Goal: Transaction & Acquisition: Purchase product/service

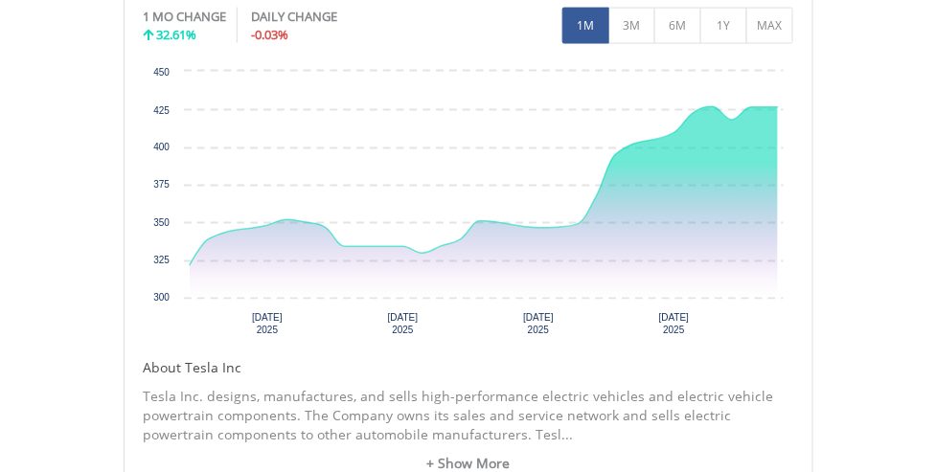
scroll to position [699, 0]
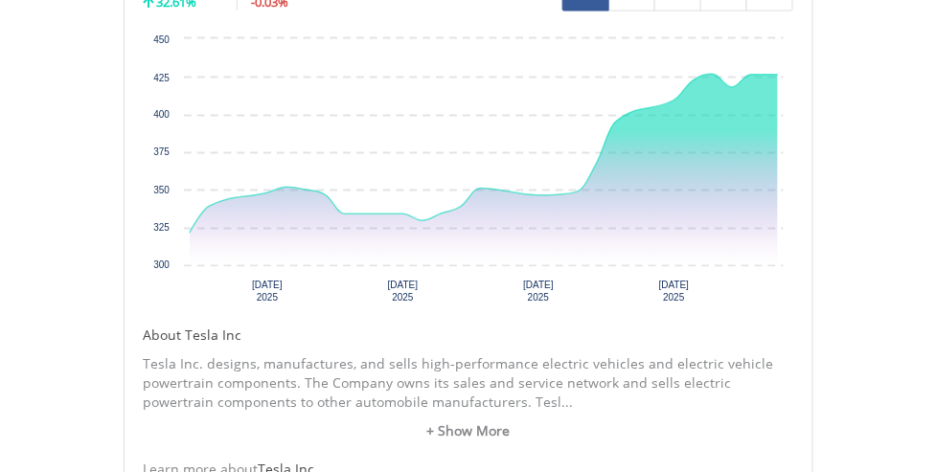
drag, startPoint x: 497, startPoint y: 77, endPoint x: 509, endPoint y: 148, distance: 72.9
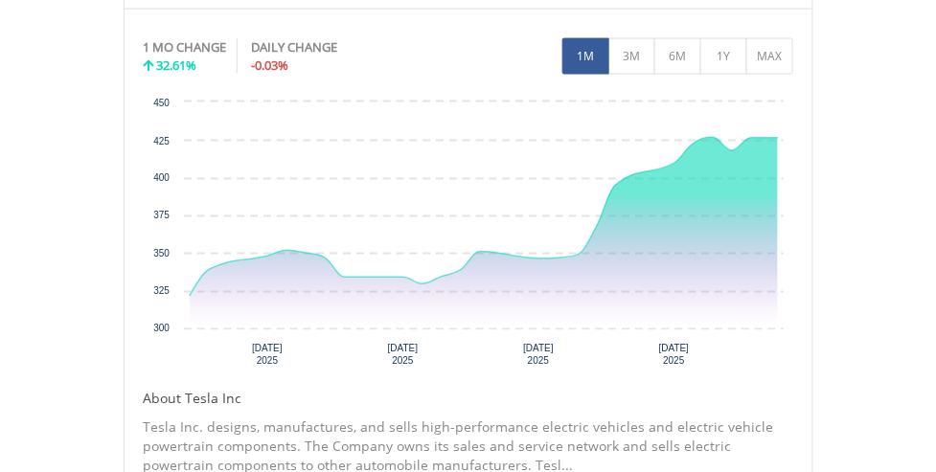
drag, startPoint x: 877, startPoint y: 232, endPoint x: 873, endPoint y: 189, distance: 43.3
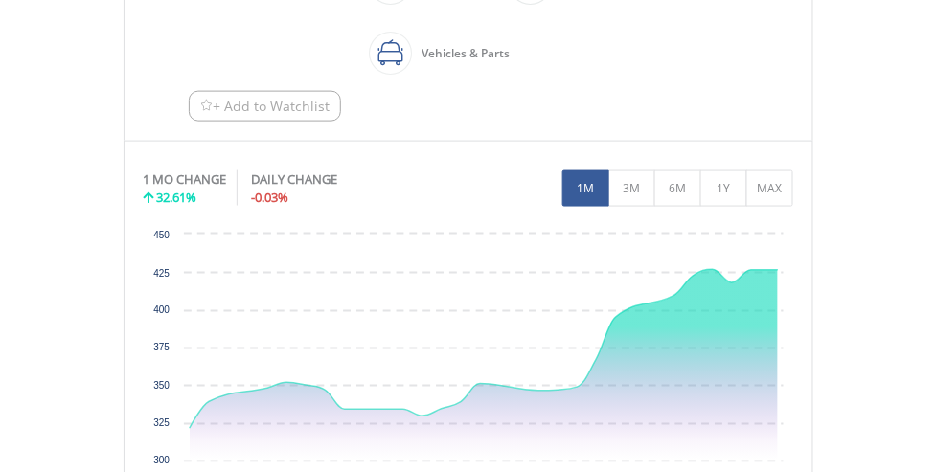
drag, startPoint x: 871, startPoint y: 198, endPoint x: 857, endPoint y: 131, distance: 68.6
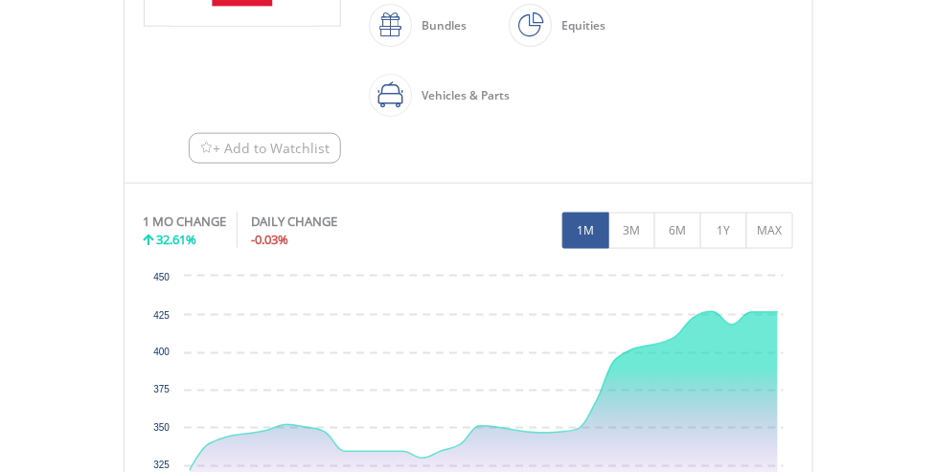
scroll to position [117, 0]
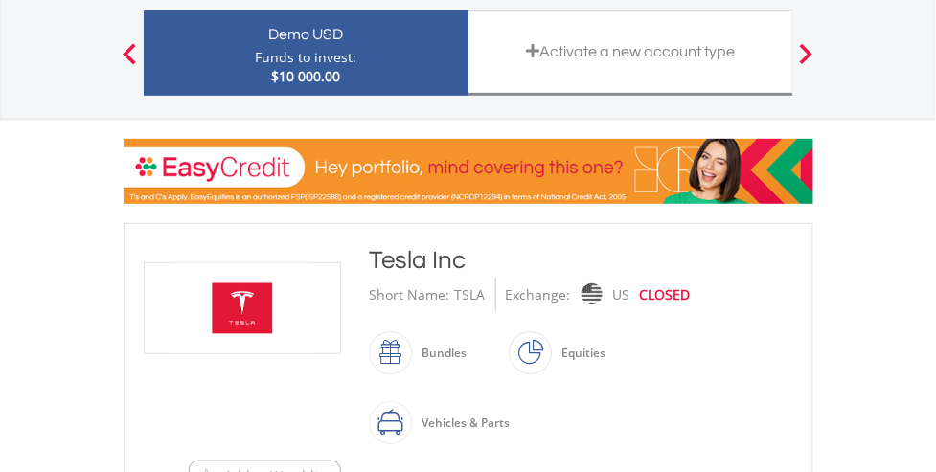
drag, startPoint x: 842, startPoint y: 219, endPoint x: 842, endPoint y: 236, distance: 16.3
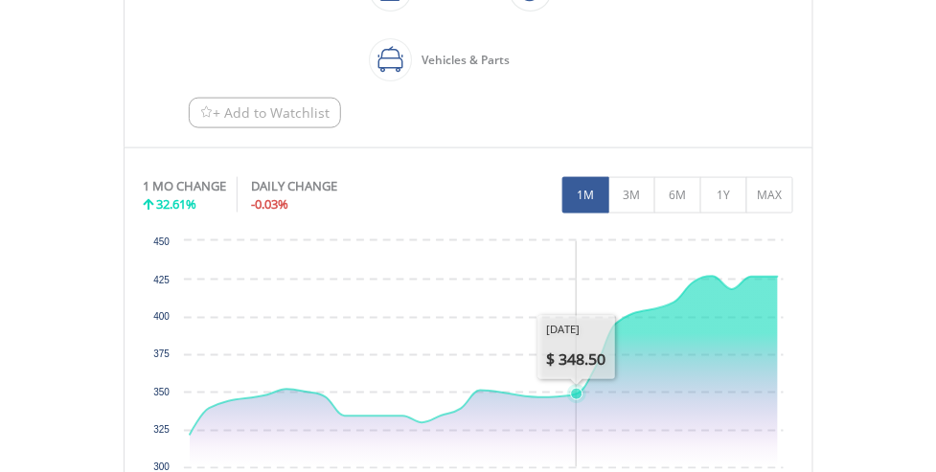
scroll to position [1215, 0]
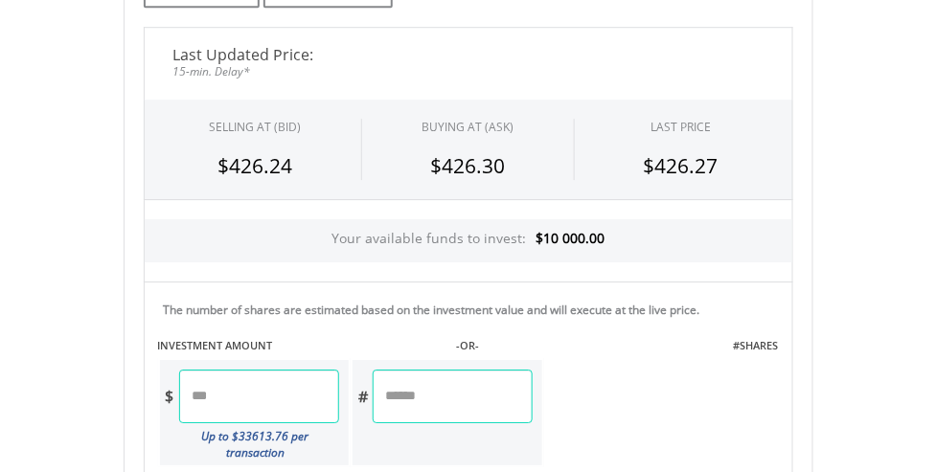
click at [610, 230] on div "Your available funds to invest: $10 000.00" at bounding box center [468, 240] width 647 height 43
click at [295, 411] on input "number" at bounding box center [259, 397] width 160 height 54
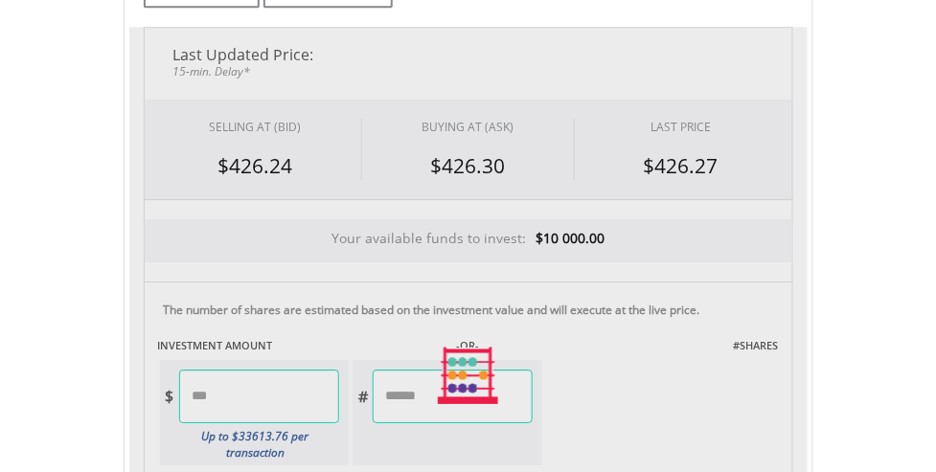
click at [415, 393] on div "Last Updated Price: 15-min. Delay* SELLING AT (BID) BUYING AT (ASK) LAST PRICE …" at bounding box center [468, 375] width 678 height 697
type input "*******"
type input "******"
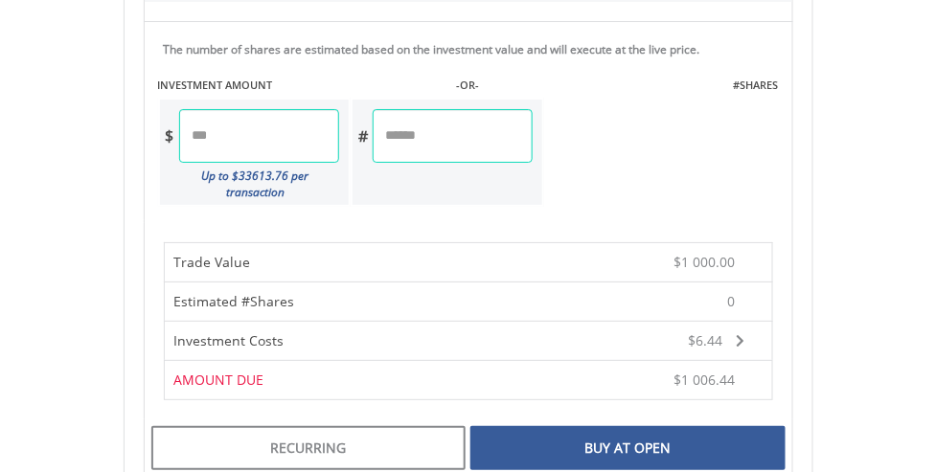
scroll to position [1495, 0]
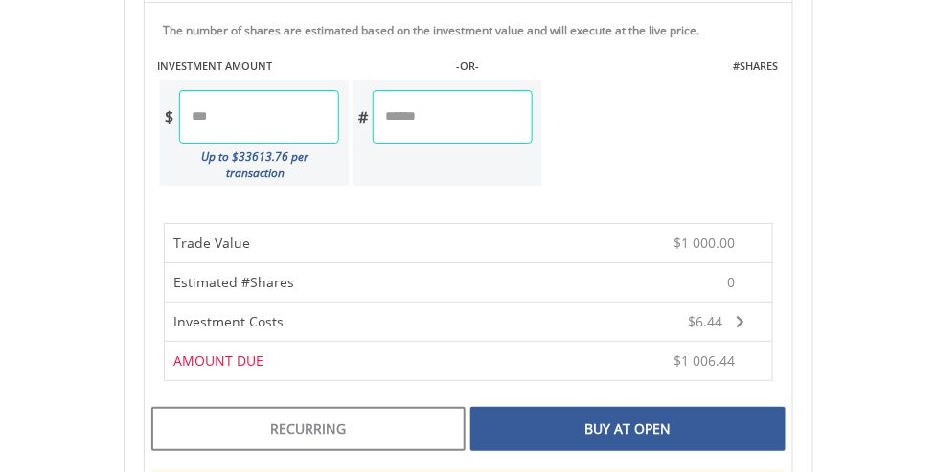
drag, startPoint x: 635, startPoint y: 379, endPoint x: 639, endPoint y: 442, distance: 63.3
click at [663, 411] on div "Buy At Open" at bounding box center [627, 429] width 314 height 44
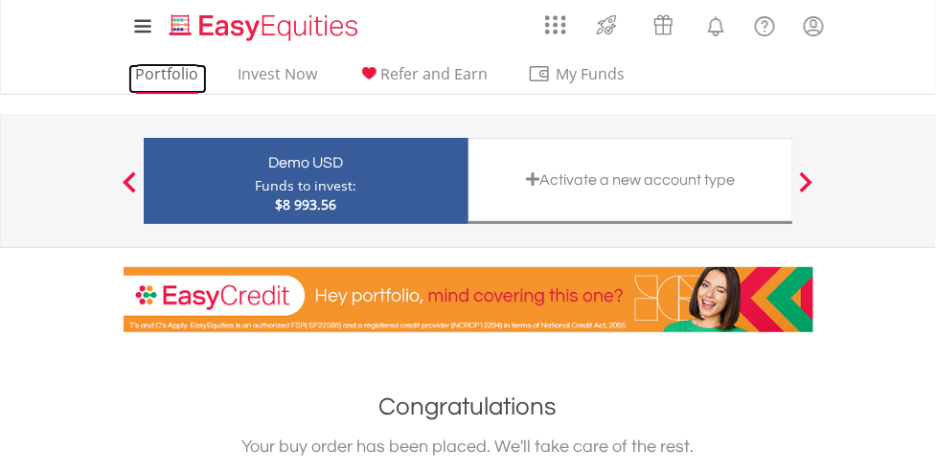
click at [187, 76] on link "Portfolio" at bounding box center [167, 79] width 79 height 30
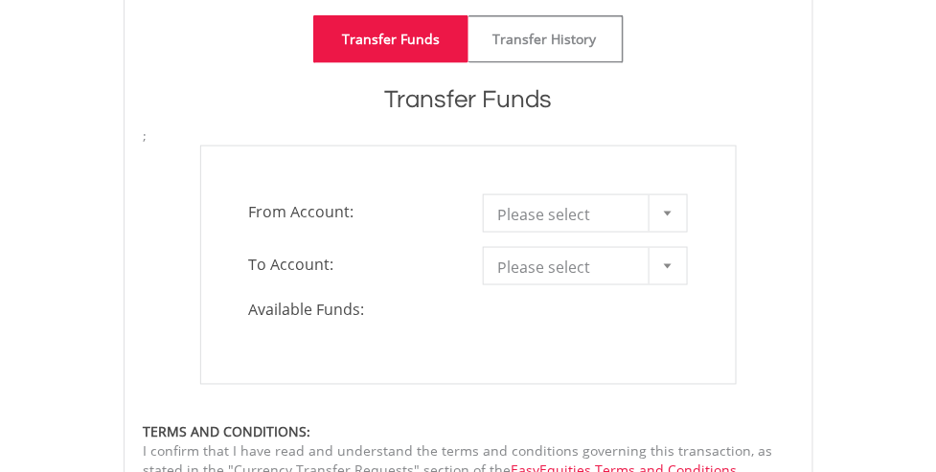
drag, startPoint x: 342, startPoint y: 285, endPoint x: 451, endPoint y: 359, distance: 131.7
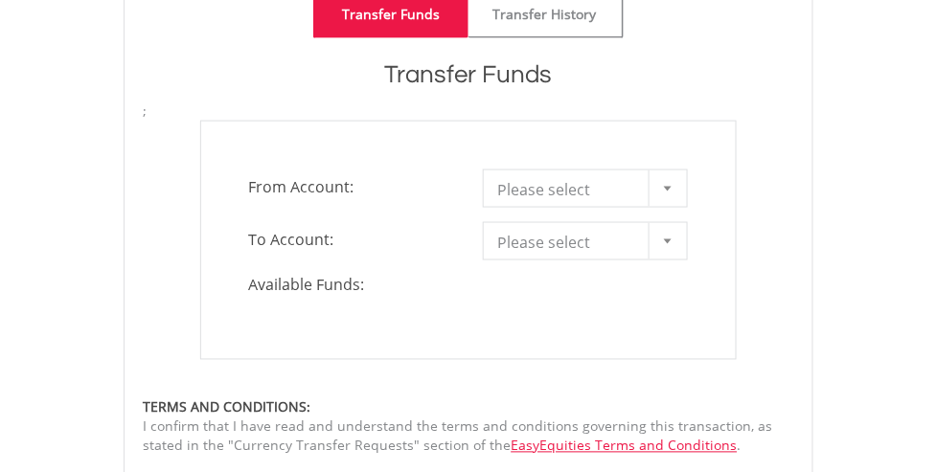
click at [451, 360] on form "**********" at bounding box center [468, 332] width 649 height 461
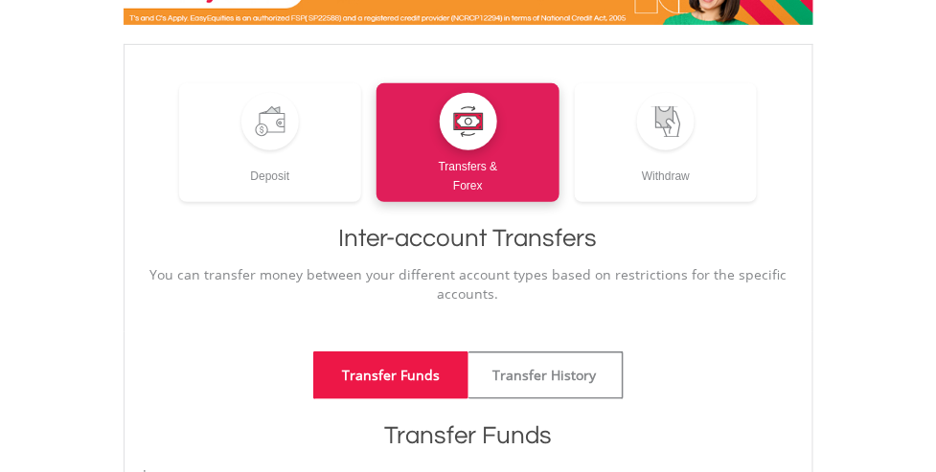
scroll to position [0, 0]
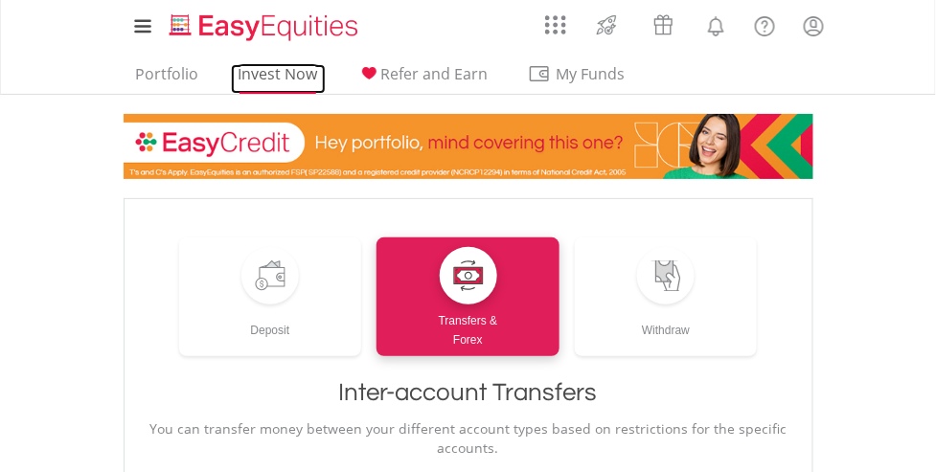
click at [282, 79] on link "Invest Now" at bounding box center [278, 79] width 95 height 30
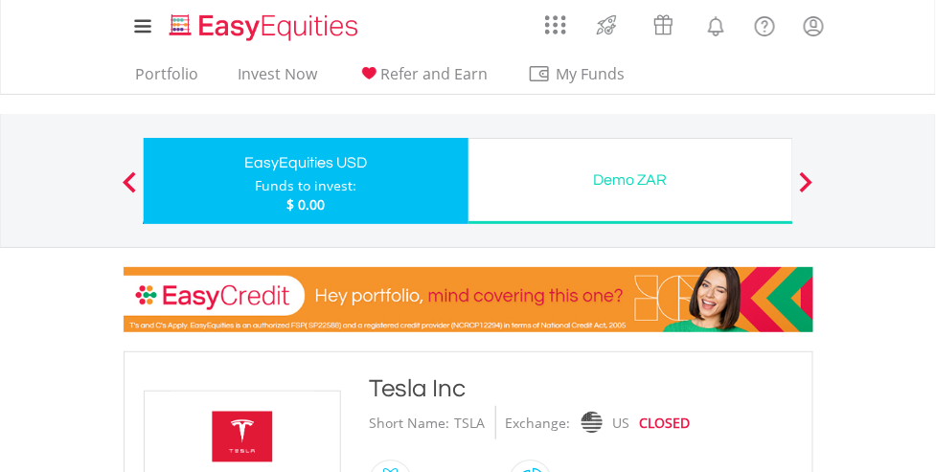
click at [122, 177] on div at bounding box center [129, 180] width 38 height 19
click at [137, 178] on div at bounding box center [129, 180] width 38 height 19
click at [192, 159] on div "EasyEquities USD" at bounding box center [306, 162] width 302 height 27
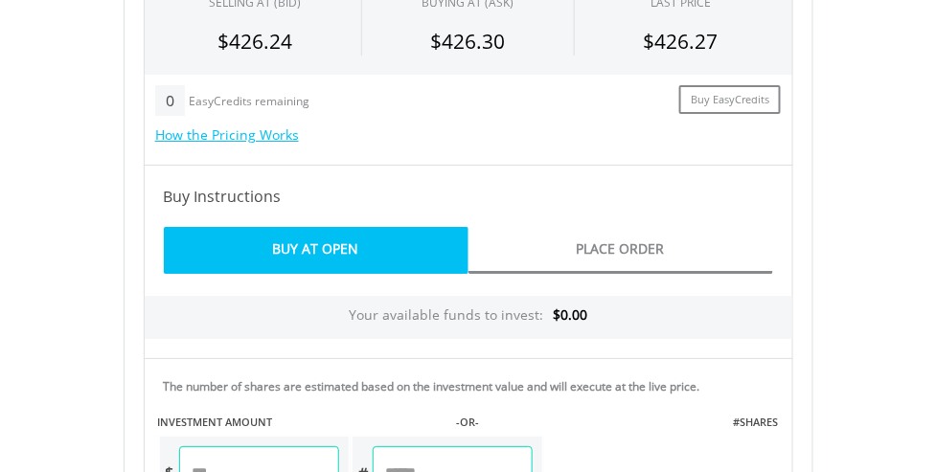
scroll to position [1729, 0]
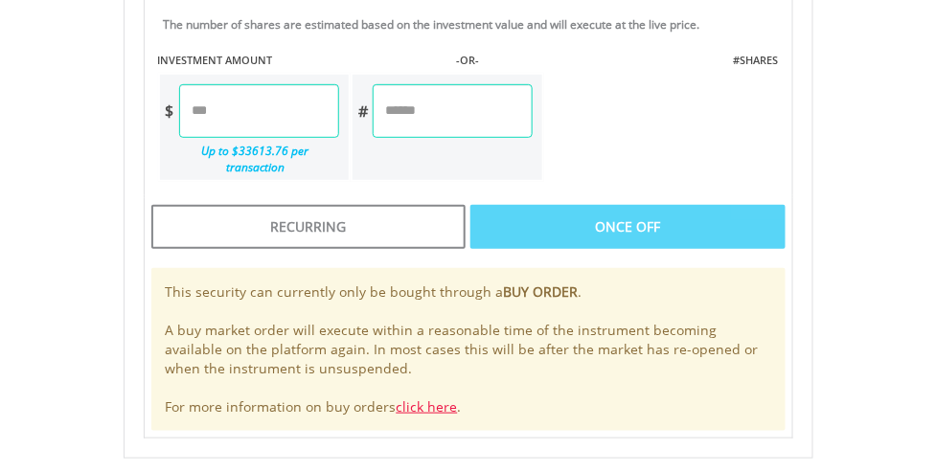
click at [170, 105] on div "$" at bounding box center [169, 111] width 19 height 54
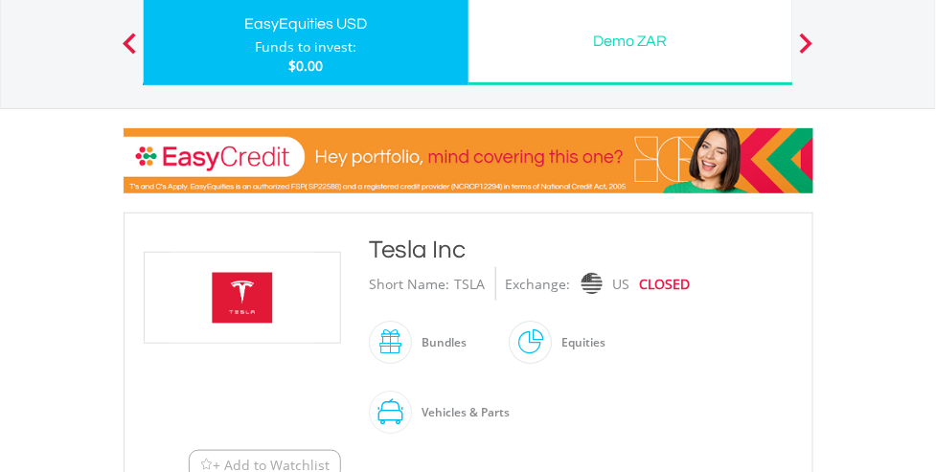
scroll to position [0, 0]
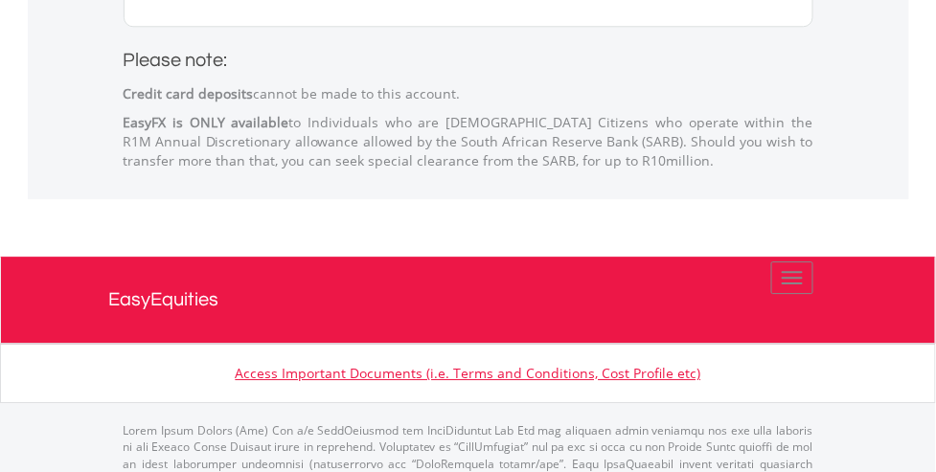
scroll to position [723, 0]
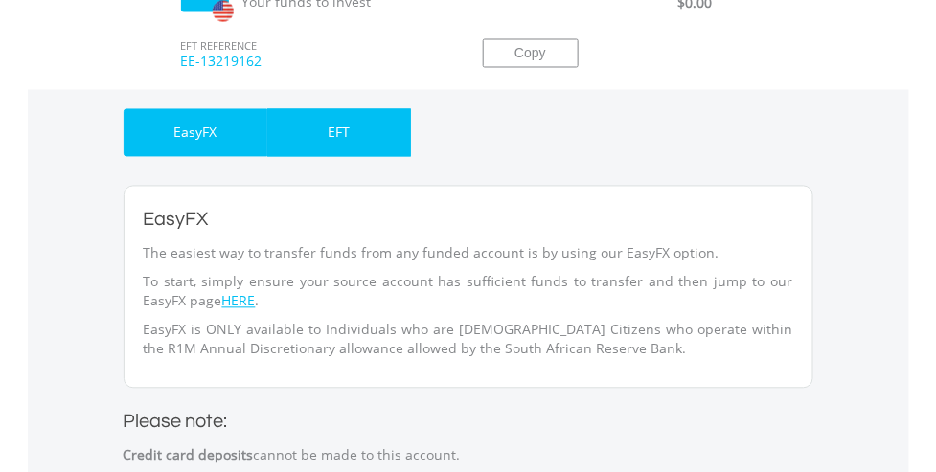
click at [329, 121] on div "EFT" at bounding box center [339, 133] width 144 height 48
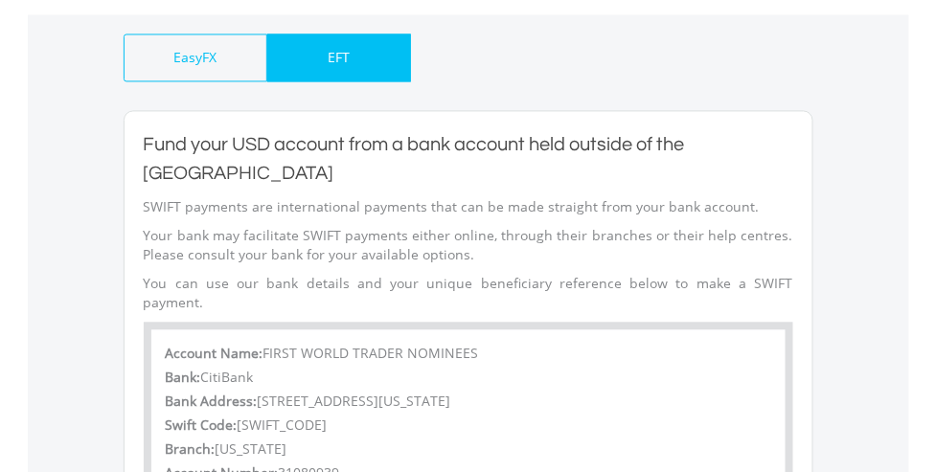
scroll to position [800, 0]
drag, startPoint x: 334, startPoint y: 267, endPoint x: 334, endPoint y: 312, distance: 45.0
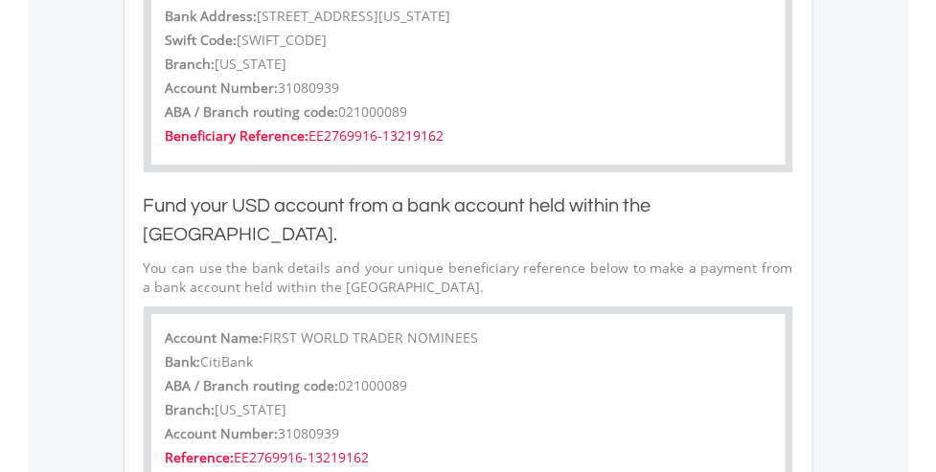
drag, startPoint x: 334, startPoint y: 312, endPoint x: 295, endPoint y: 303, distance: 40.4
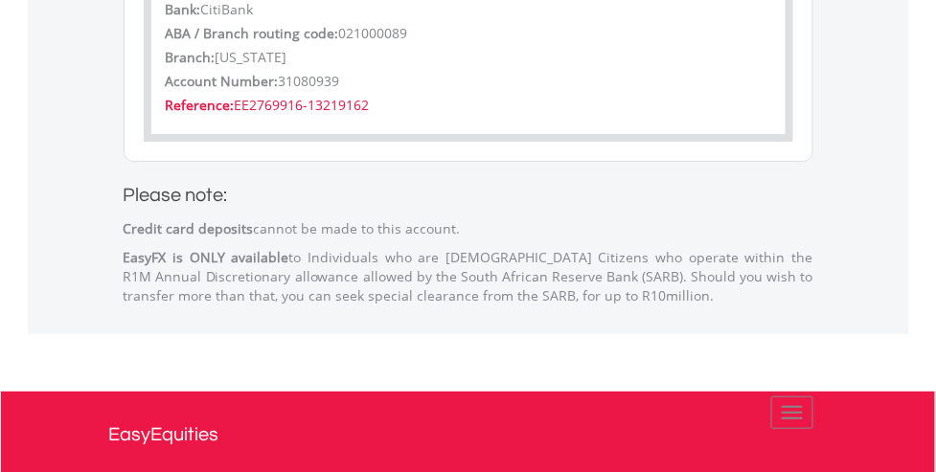
drag, startPoint x: 298, startPoint y: 210, endPoint x: 306, endPoint y: 293, distance: 83.8
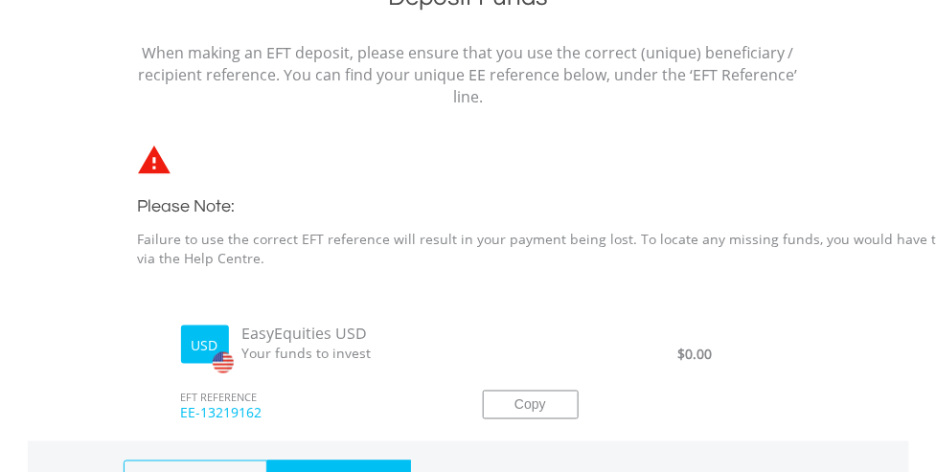
scroll to position [94, 0]
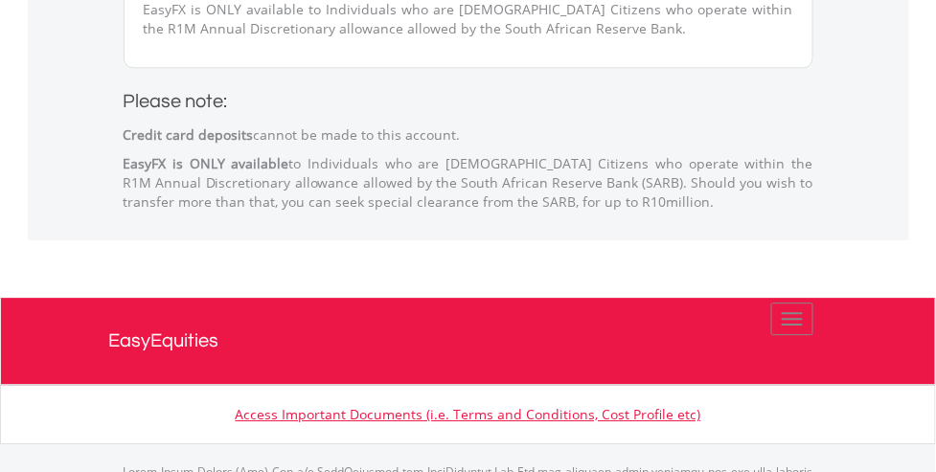
scroll to position [1085, 0]
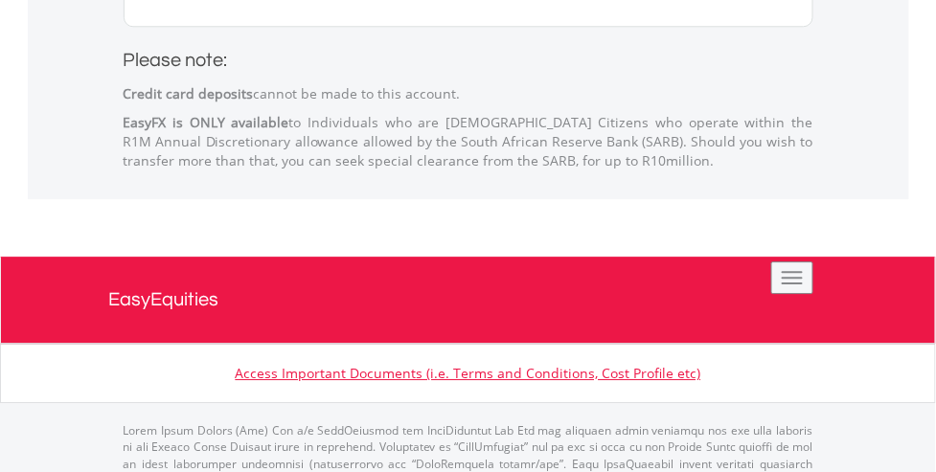
click at [783, 261] on button "Toggle navigation" at bounding box center [792, 277] width 42 height 33
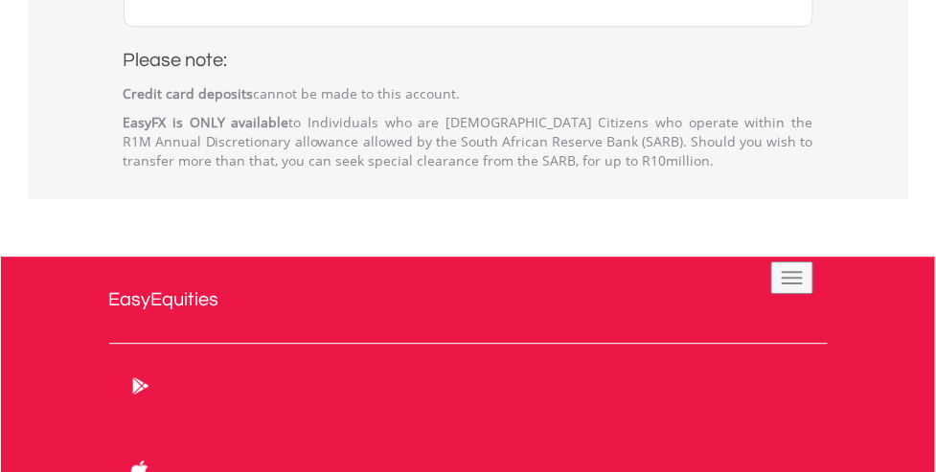
click at [785, 261] on button "Toggle navigation" at bounding box center [792, 277] width 42 height 33
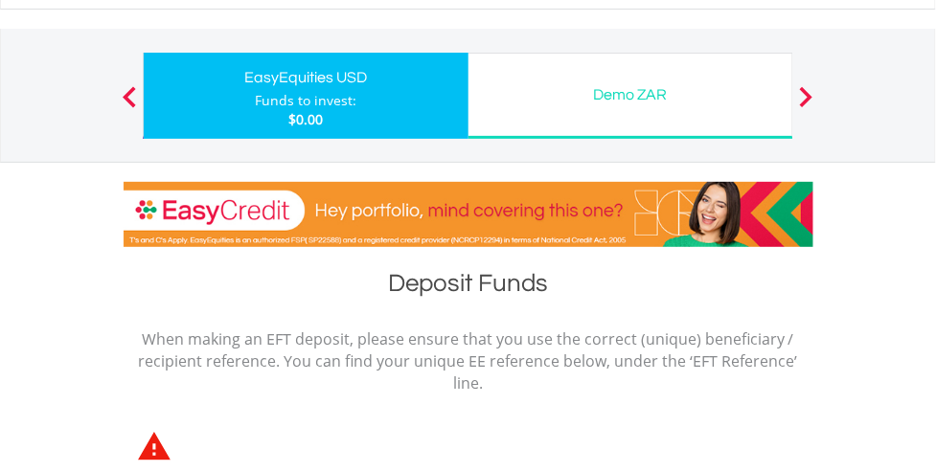
scroll to position [446, 0]
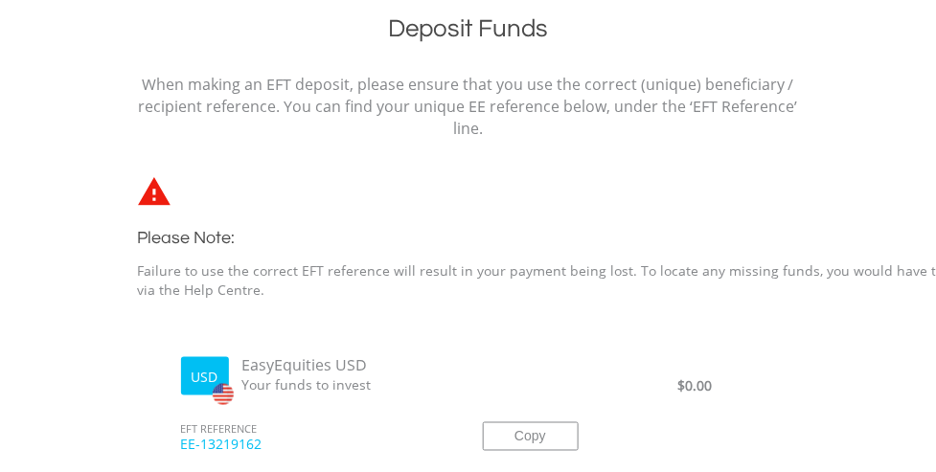
drag, startPoint x: 515, startPoint y: 165, endPoint x: 504, endPoint y: 147, distance: 21.5
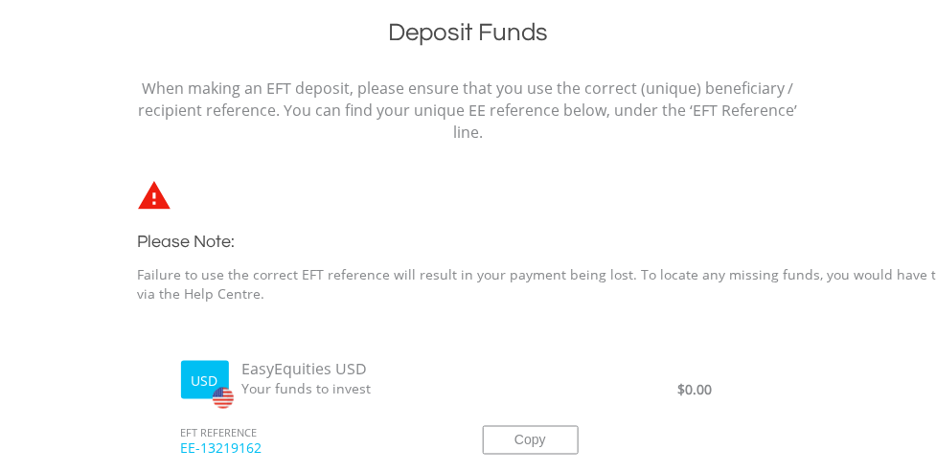
click at [384, 358] on span "EasyEquities USD" at bounding box center [332, 369] width 211 height 22
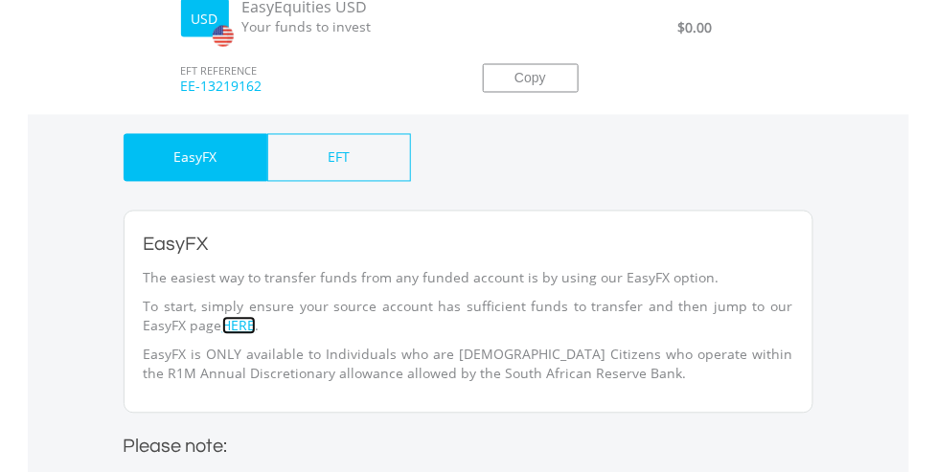
click at [244, 317] on link "HERE" at bounding box center [239, 326] width 34 height 18
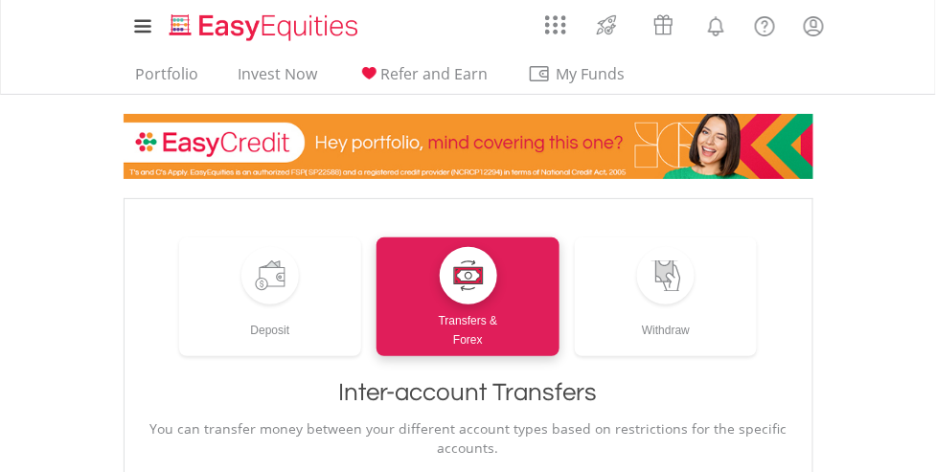
click at [863, 96] on div "My Investments Invest Now New Listings Sell My Recurring Investments Pending Or…" at bounding box center [468, 89] width 936 height 179
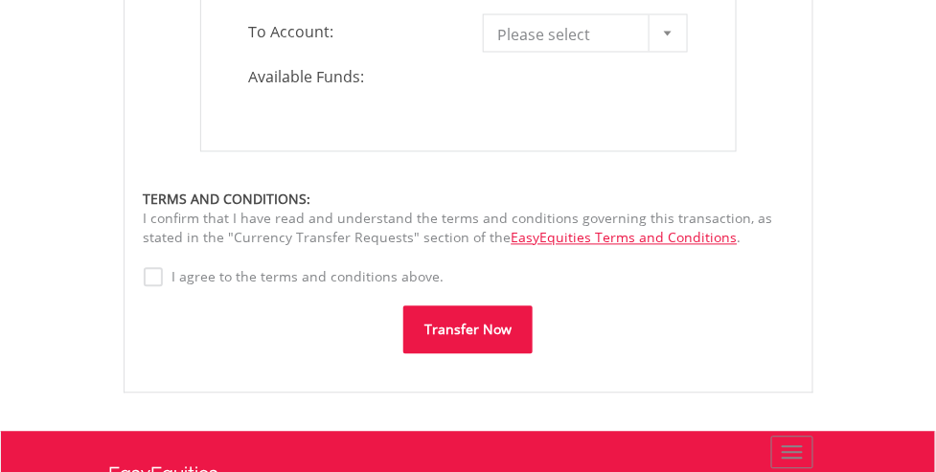
scroll to position [361, 0]
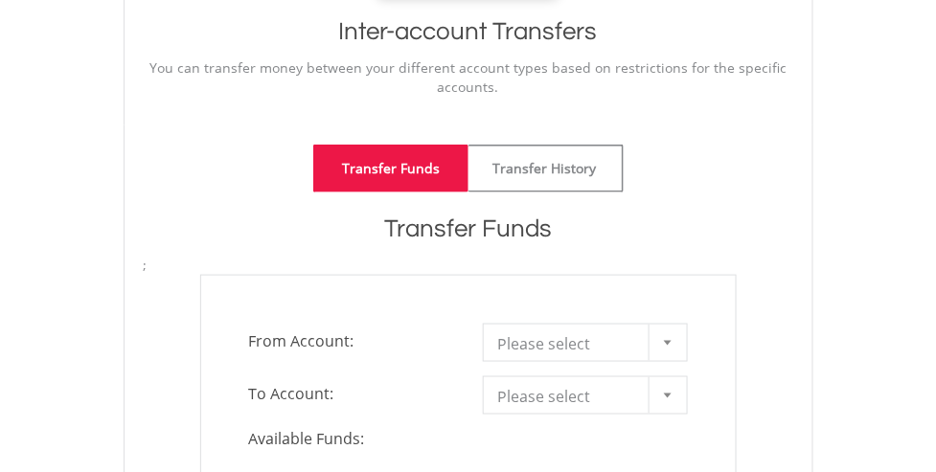
click at [657, 337] on div at bounding box center [667, 343] width 38 height 36
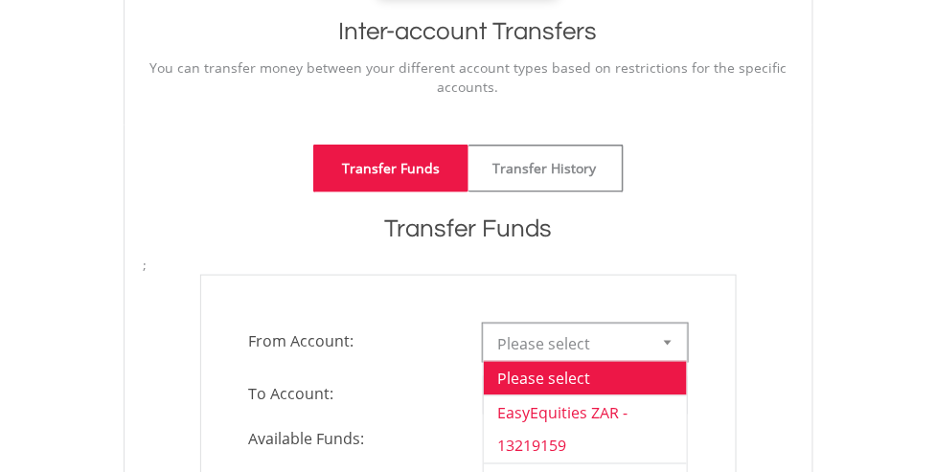
click at [599, 412] on li "EasyEquities ZAR - 13219159" at bounding box center [585, 430] width 203 height 68
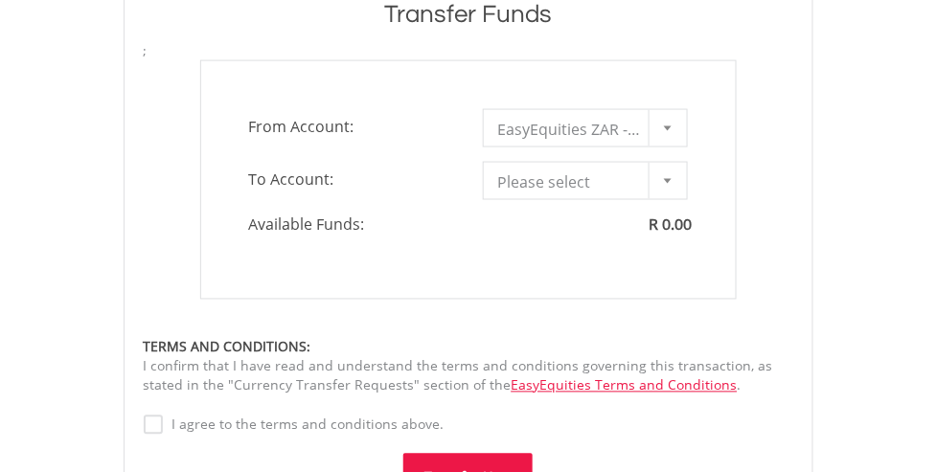
drag, startPoint x: 813, startPoint y: 212, endPoint x: 825, endPoint y: 272, distance: 61.4
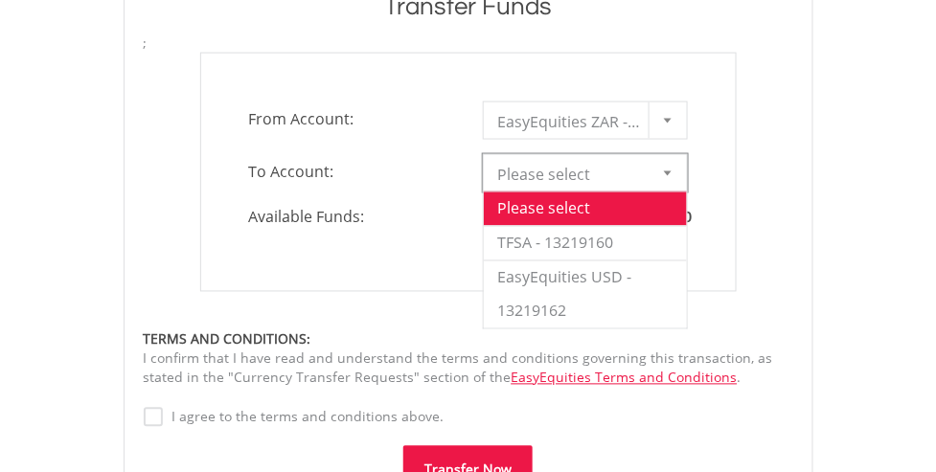
click at [667, 177] on div at bounding box center [667, 173] width 38 height 36
click at [574, 273] on li "EasyEquities USD - 13219162" at bounding box center [585, 294] width 203 height 68
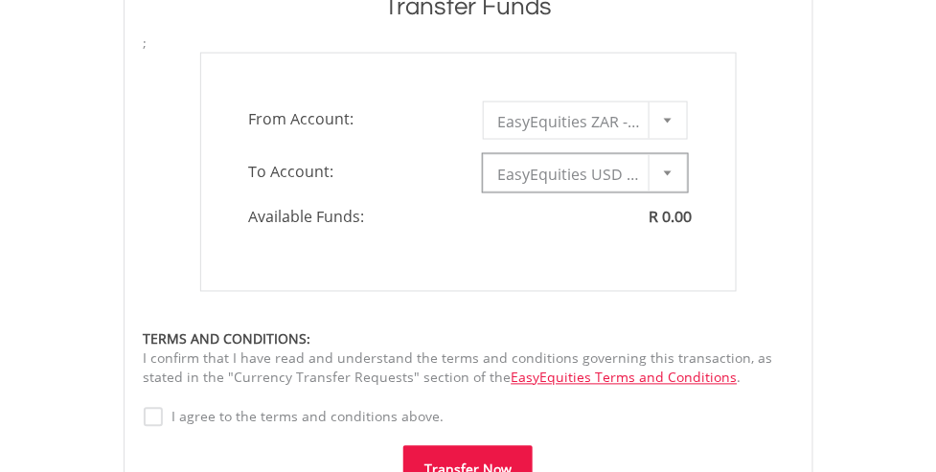
type input "*"
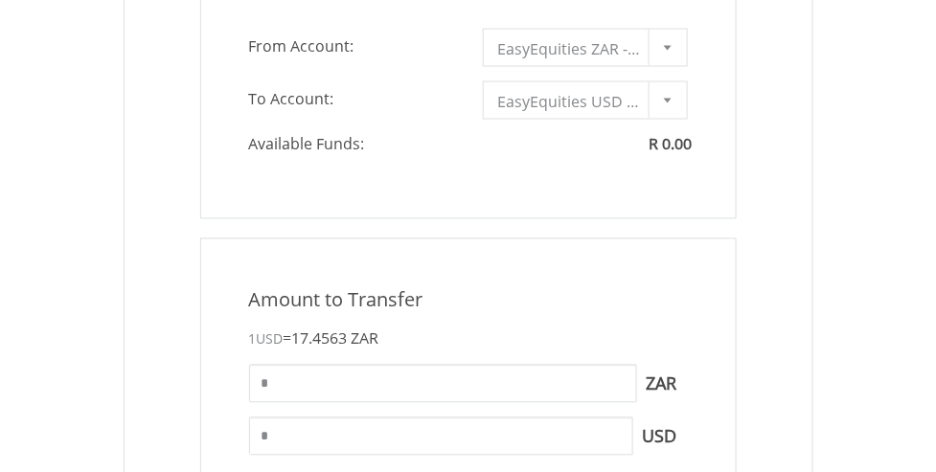
drag, startPoint x: 797, startPoint y: 176, endPoint x: 800, endPoint y: 216, distance: 40.3
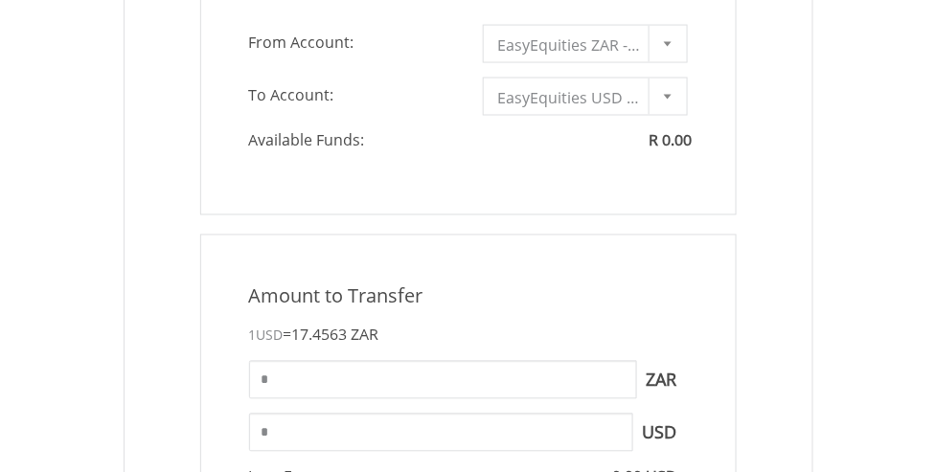
click at [657, 144] on span "R 0.00" at bounding box center [670, 140] width 43 height 21
click at [364, 364] on input "*" at bounding box center [443, 380] width 388 height 38
type input "*"
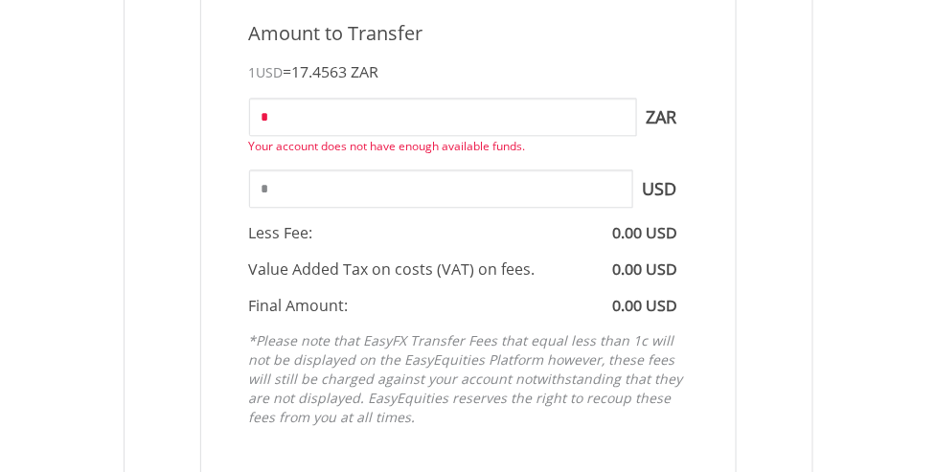
drag, startPoint x: 480, startPoint y: 200, endPoint x: 478, endPoint y: 249, distance: 48.9
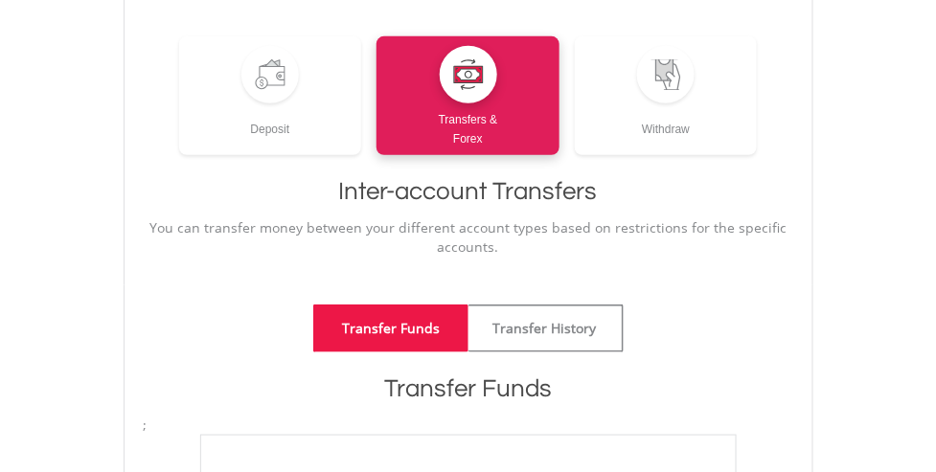
scroll to position [563, 0]
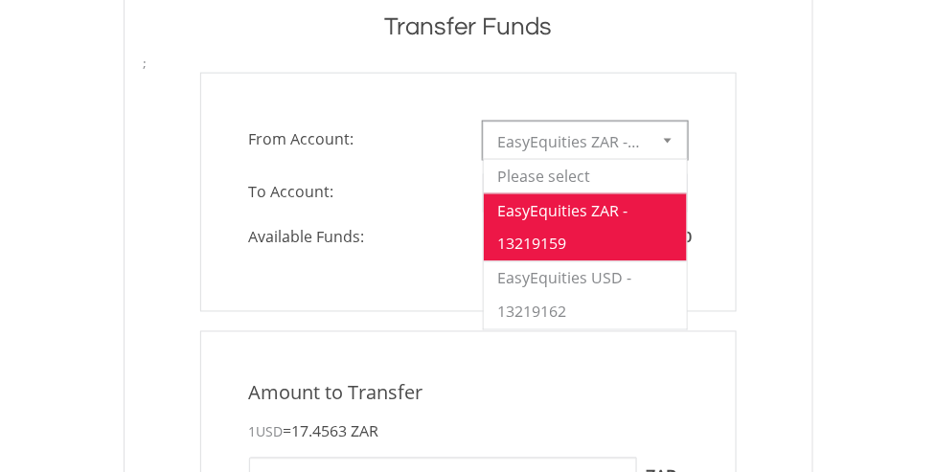
click at [674, 152] on div at bounding box center [667, 141] width 38 height 36
click at [570, 283] on li "EasyEquities USD - 13219162" at bounding box center [585, 295] width 203 height 68
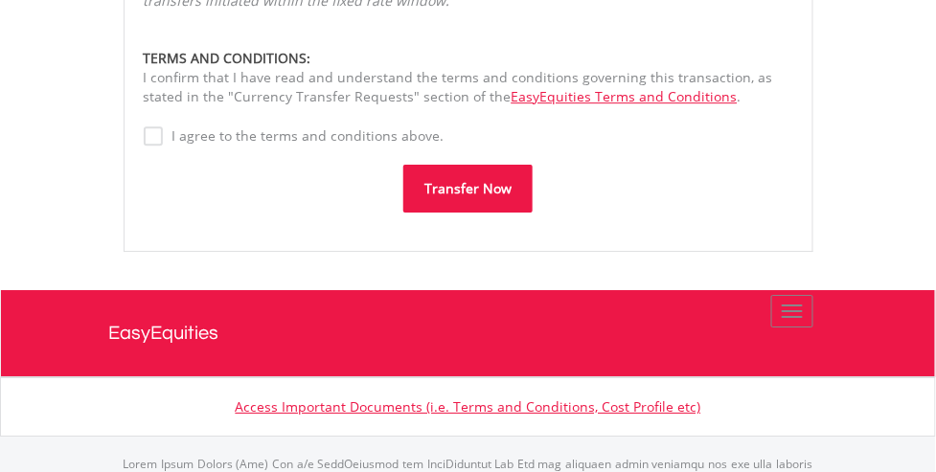
scroll to position [1287, 0]
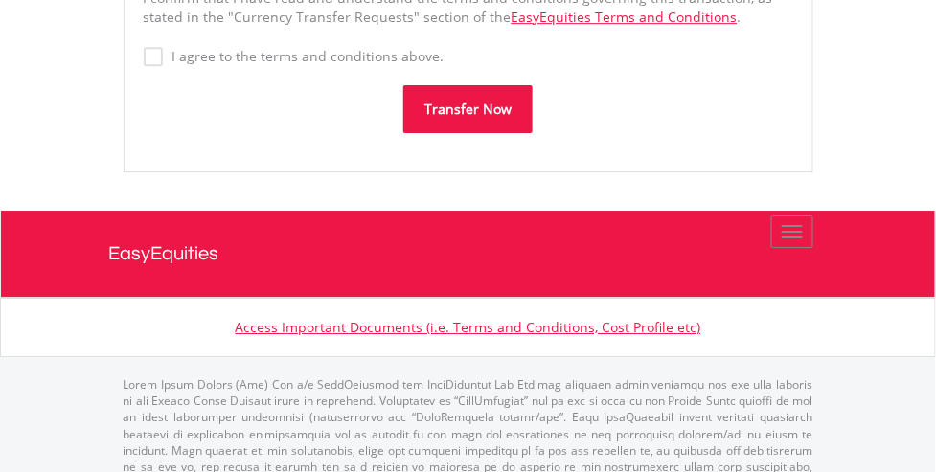
click at [376, 57] on label "I agree to the terms and conditions above." at bounding box center [304, 56] width 282 height 19
click at [435, 101] on button "Transfer Now" at bounding box center [467, 109] width 129 height 48
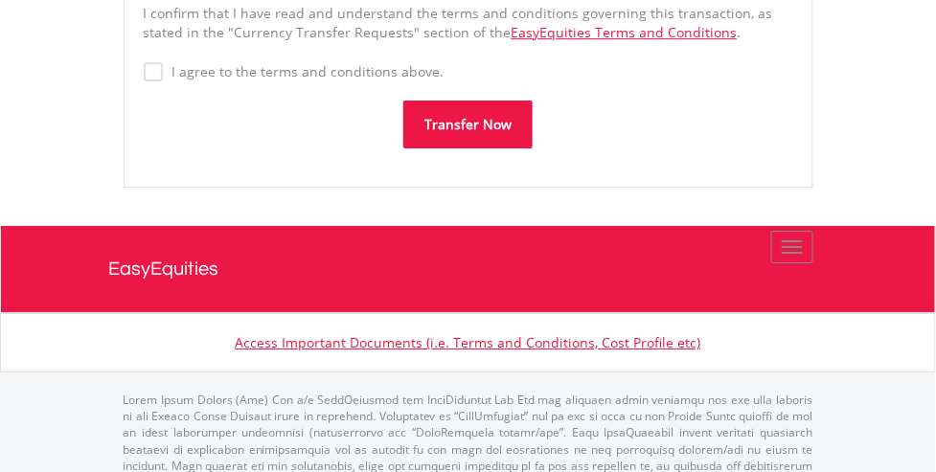
scroll to position [1302, 0]
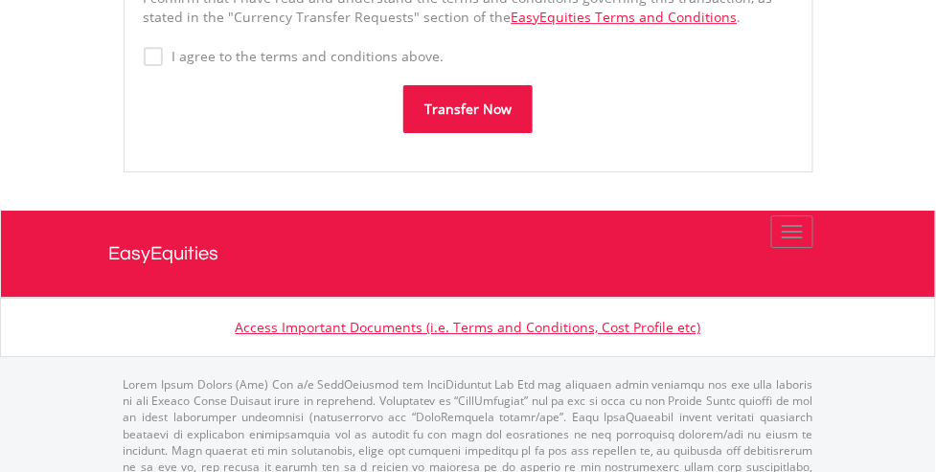
click at [431, 102] on button "Transfer Now" at bounding box center [467, 109] width 129 height 48
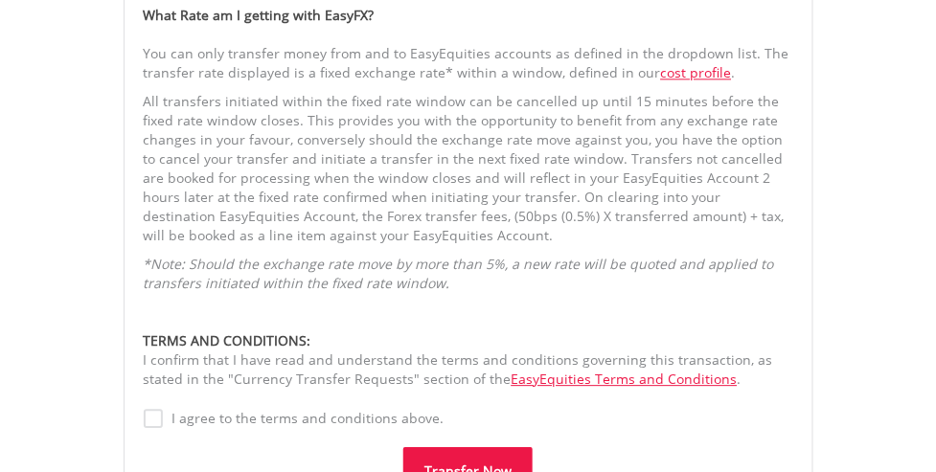
scroll to position [578, 0]
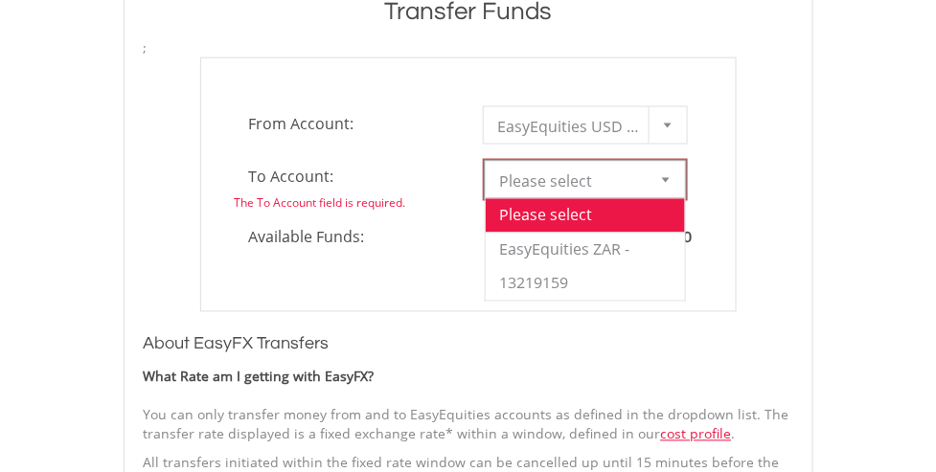
click at [667, 167] on div at bounding box center [665, 180] width 38 height 36
click at [558, 239] on li "EasyEquities ZAR - 13219159" at bounding box center [585, 267] width 199 height 68
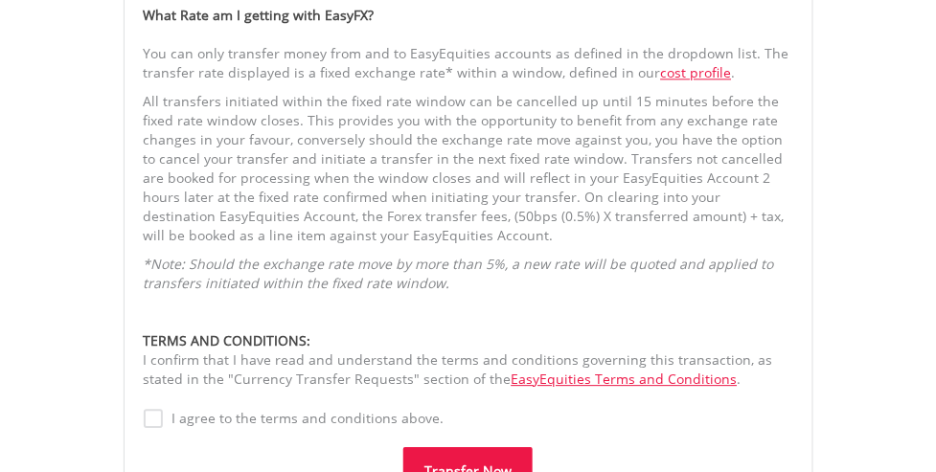
scroll to position [1302, 0]
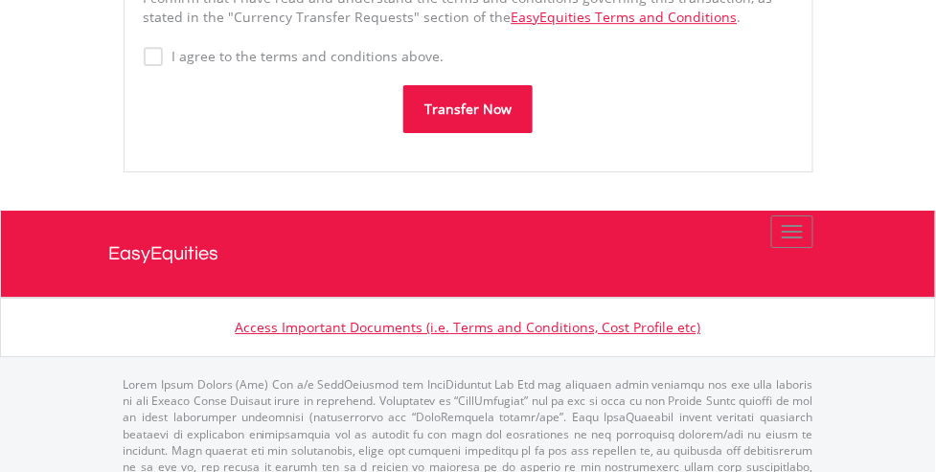
click at [462, 119] on button "Transfer Now" at bounding box center [467, 109] width 129 height 48
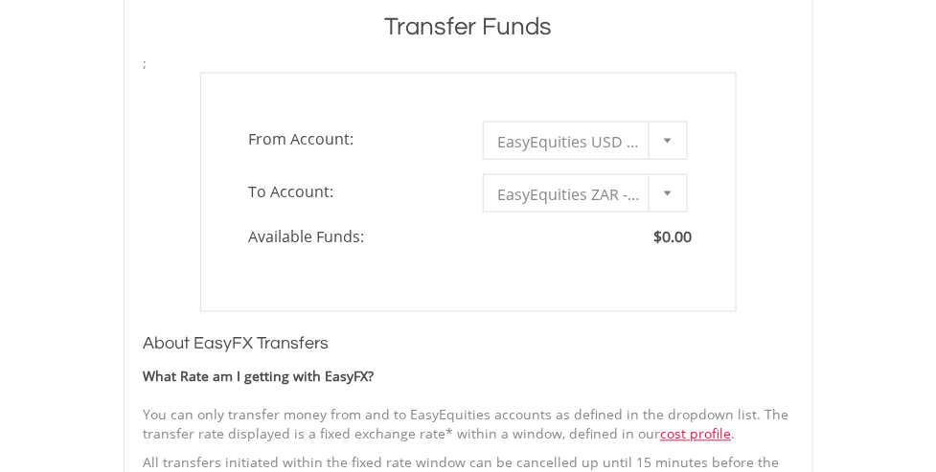
scroll to position [201, 0]
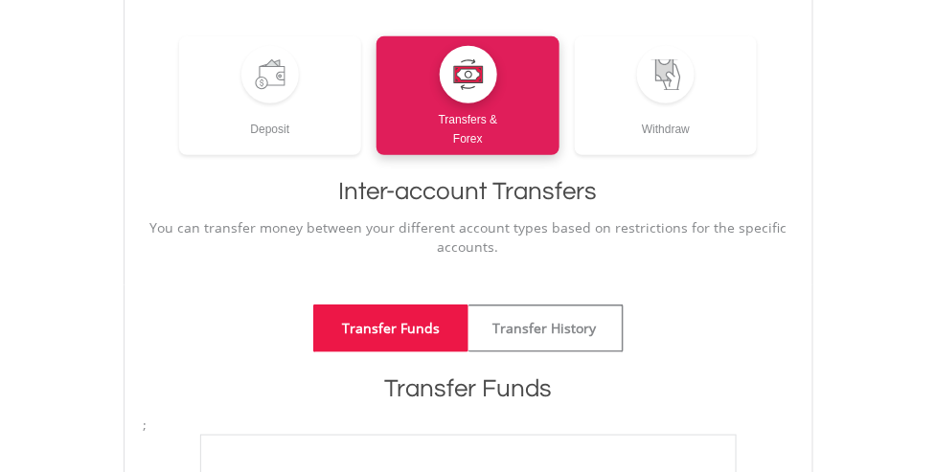
type input "*"
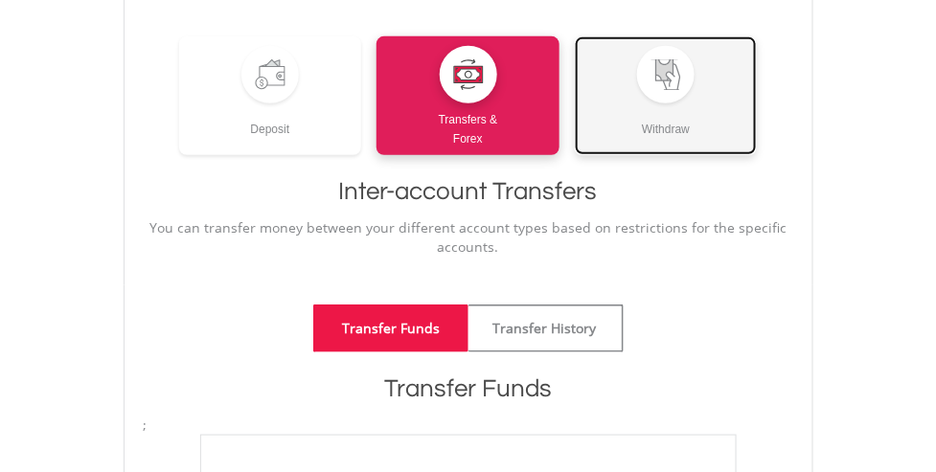
click at [636, 65] on link "Withdraw" at bounding box center [666, 95] width 183 height 119
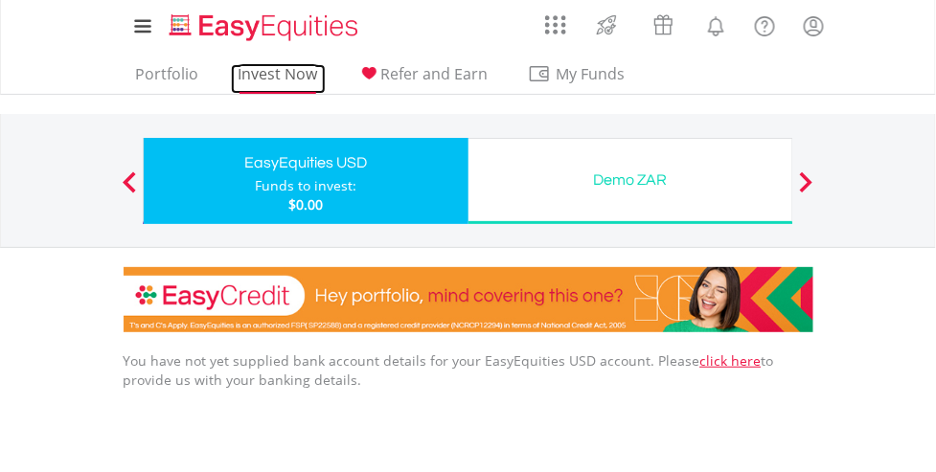
click at [318, 76] on link "Invest Now" at bounding box center [278, 79] width 95 height 30
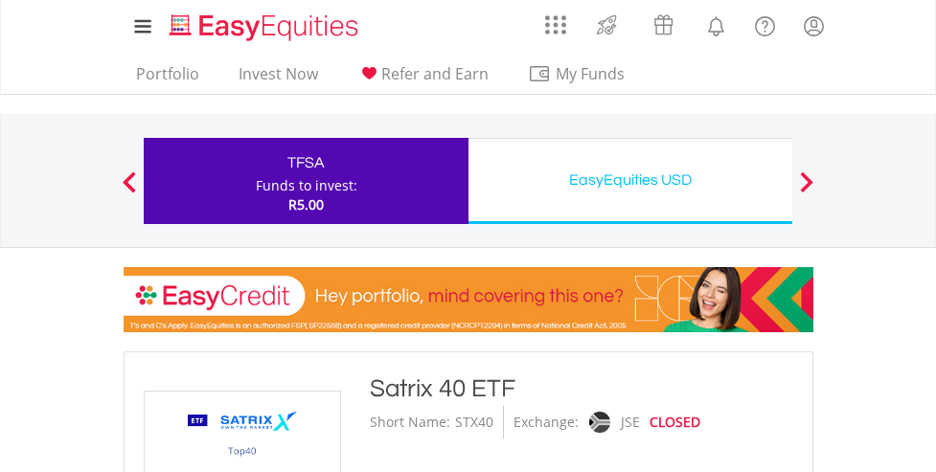
scroll to position [1809, 0]
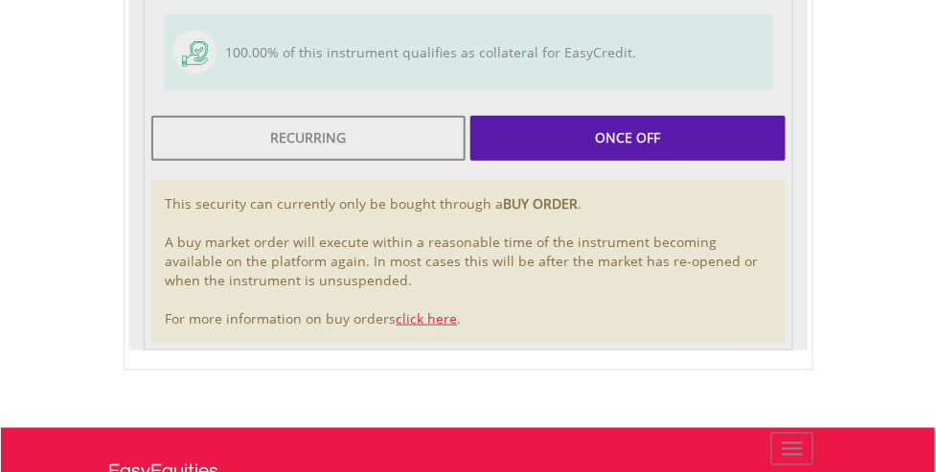
type input "****"
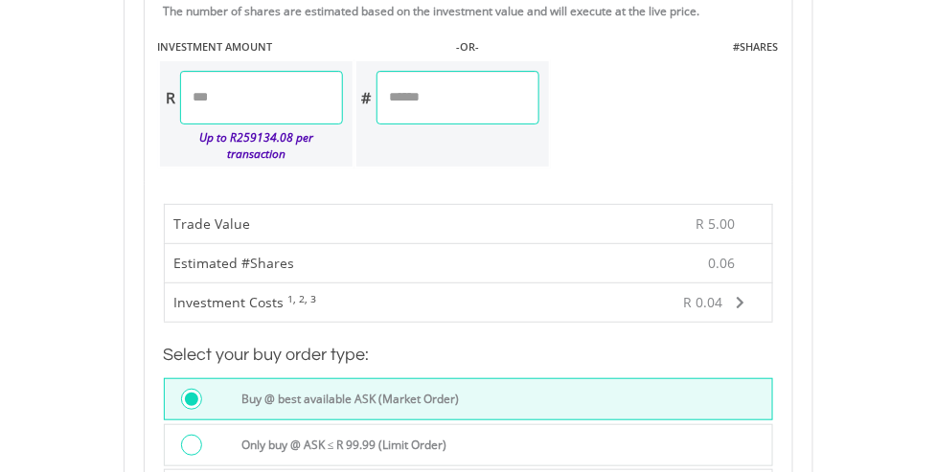
scroll to position [1990, 0]
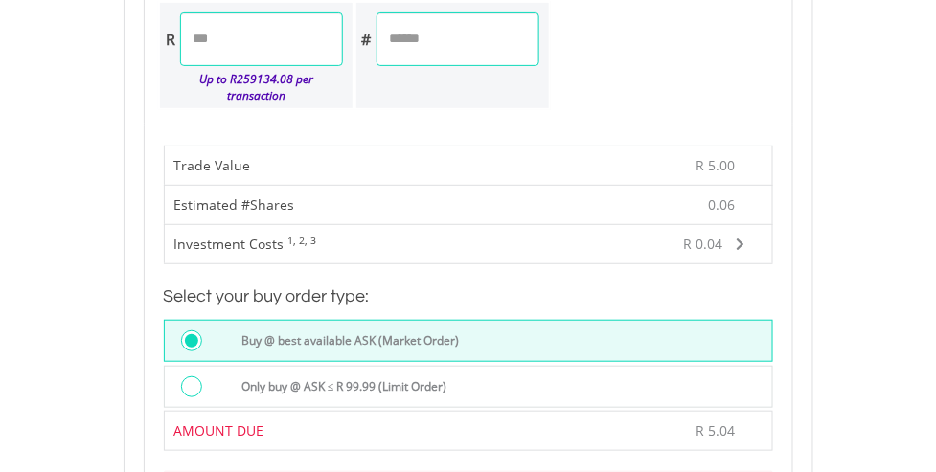
drag, startPoint x: 117, startPoint y: 260, endPoint x: 110, endPoint y: 205, distance: 55.9
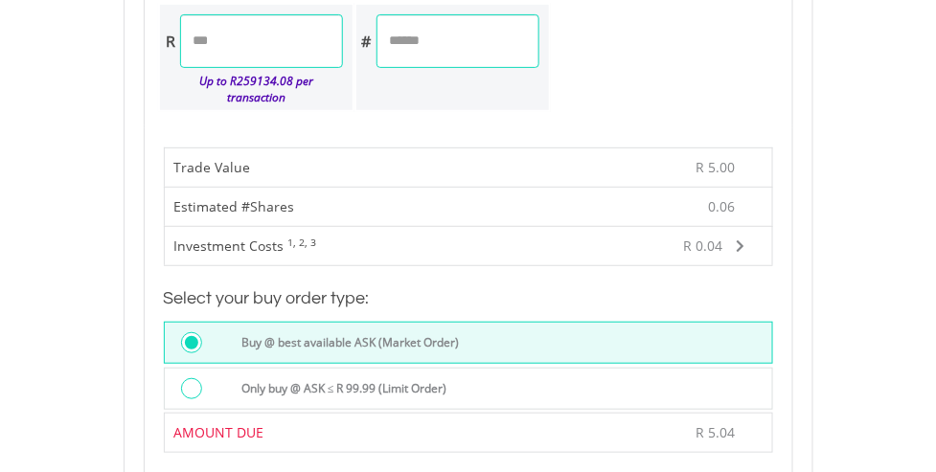
click at [353, 378] on label "Only buy @ ASK ≤ R 99.99 (Limit Order)" at bounding box center [338, 388] width 217 height 21
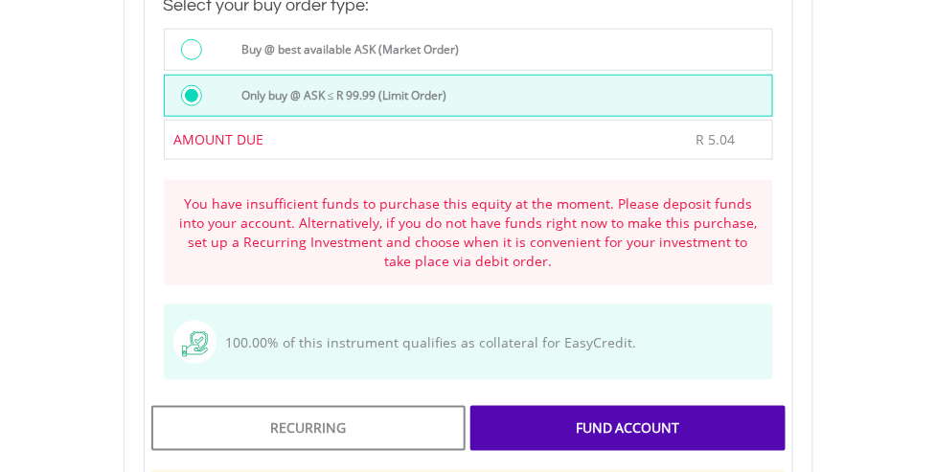
drag, startPoint x: 879, startPoint y: 188, endPoint x: 900, endPoint y: 258, distance: 73.0
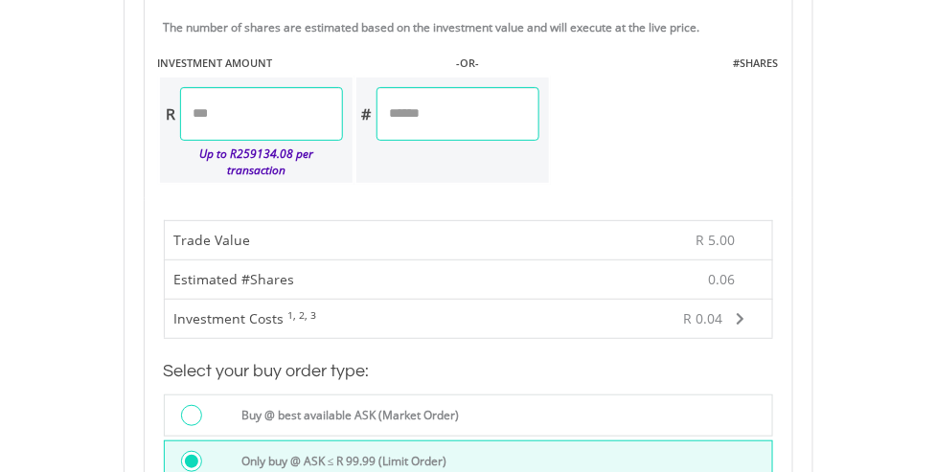
scroll to position [1585, 0]
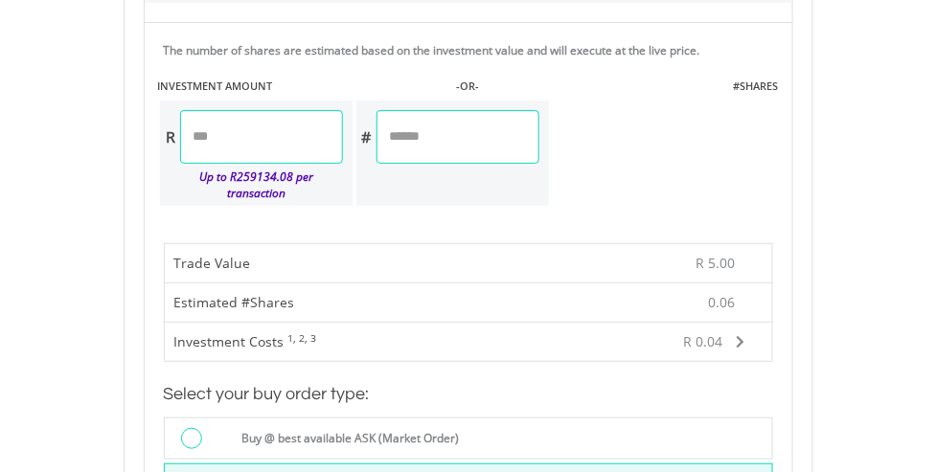
drag, startPoint x: 895, startPoint y: 324, endPoint x: 888, endPoint y: 247, distance: 77.0
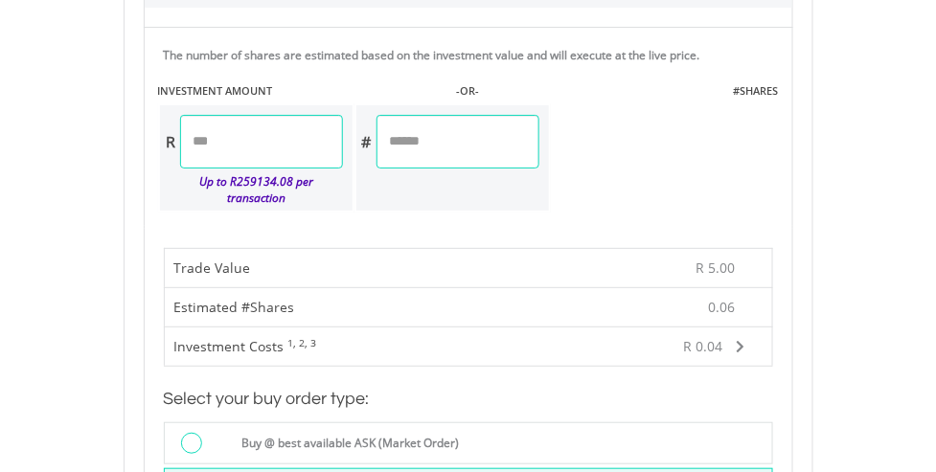
click at [299, 150] on input "****" at bounding box center [261, 142] width 163 height 54
click at [432, 138] on input "****" at bounding box center [457, 142] width 163 height 54
click at [310, 139] on input "****" at bounding box center [261, 142] width 163 height 54
type input "*"
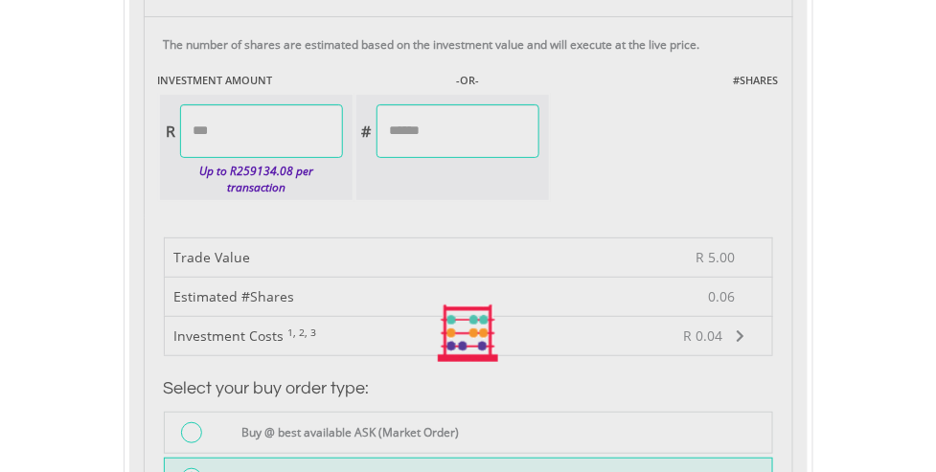
type input "****"
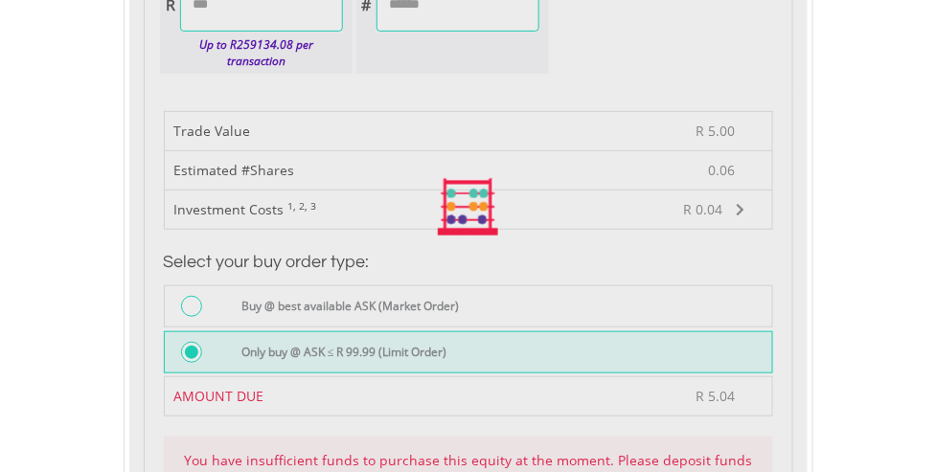
drag, startPoint x: 885, startPoint y: 163, endPoint x: 894, endPoint y: 239, distance: 77.2
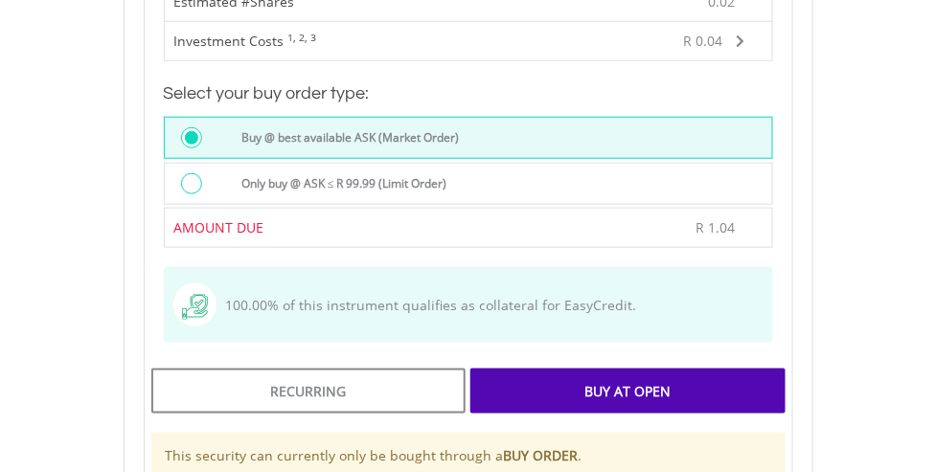
drag, startPoint x: 879, startPoint y: 182, endPoint x: 878, endPoint y: 262, distance: 80.4
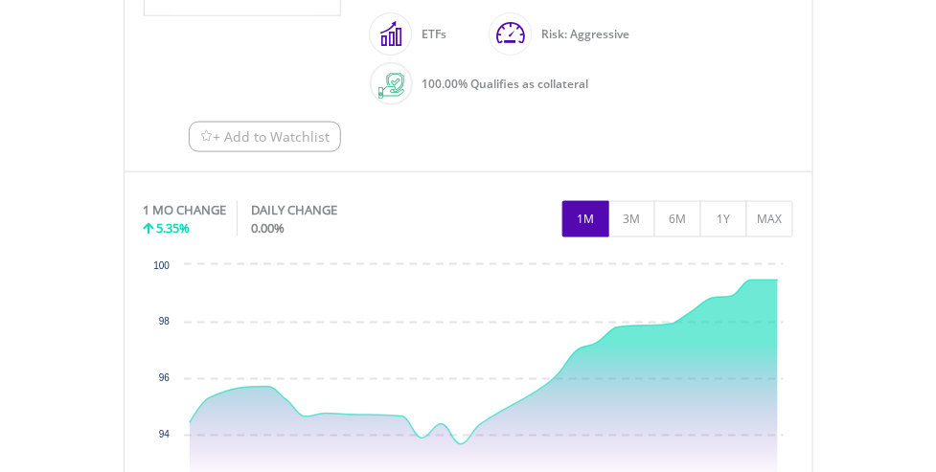
scroll to position [827, 0]
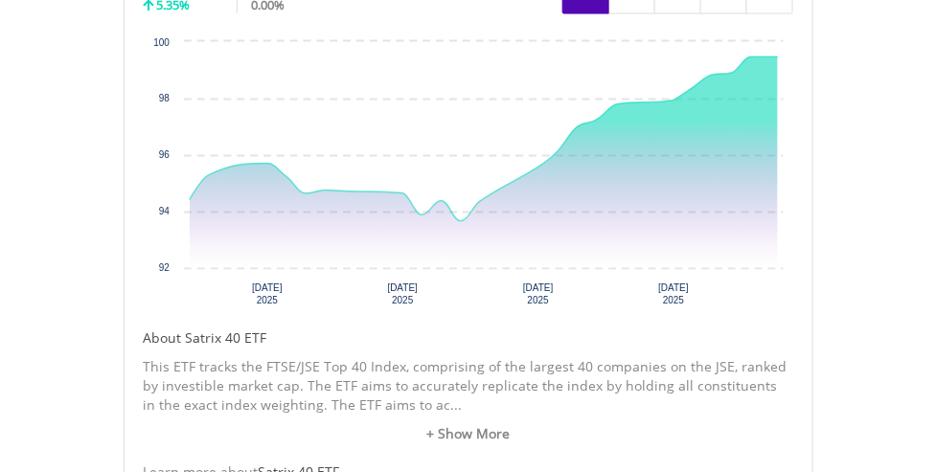
drag, startPoint x: 858, startPoint y: 261, endPoint x: 867, endPoint y: 189, distance: 73.3
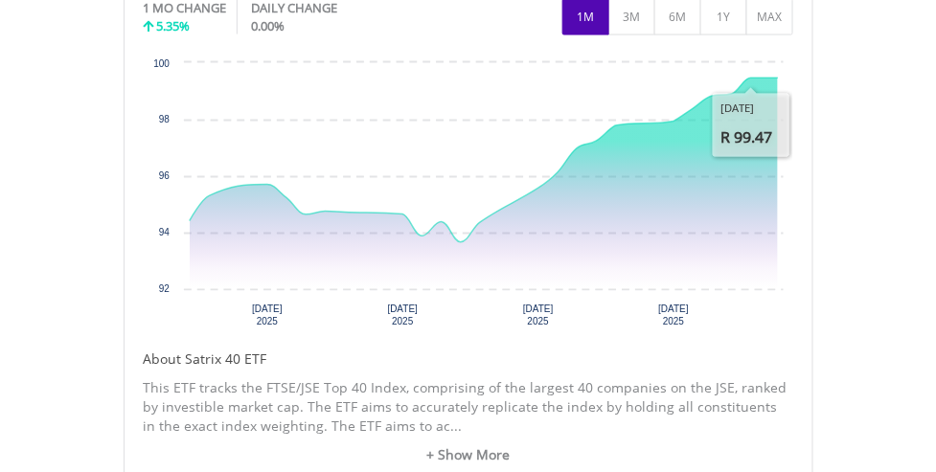
click at [644, 312] on rect "Interactive chart" at bounding box center [468, 197] width 649 height 287
drag, startPoint x: 663, startPoint y: 313, endPoint x: 741, endPoint y: 311, distance: 78.6
click at [741, 311] on rect "Interactive chart" at bounding box center [468, 197] width 649 height 287
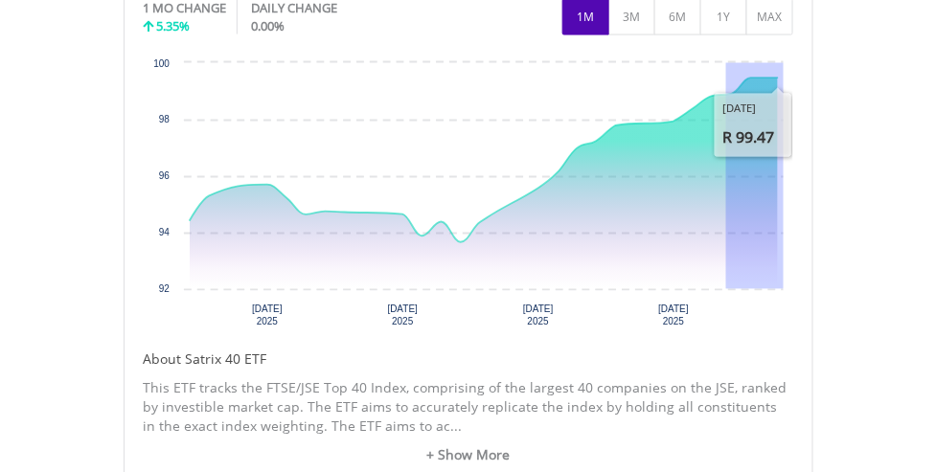
drag, startPoint x: 733, startPoint y: 259, endPoint x: 829, endPoint y: 266, distance: 97.0
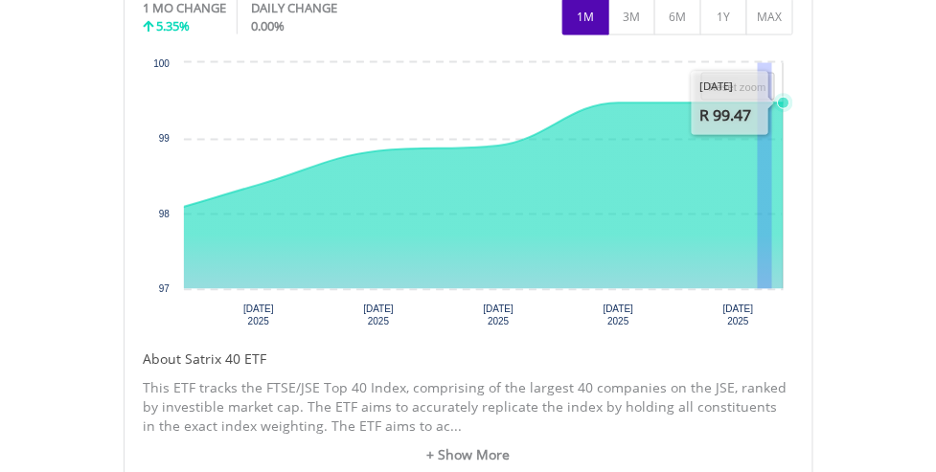
drag, startPoint x: 757, startPoint y: 264, endPoint x: 771, endPoint y: 266, distance: 14.5
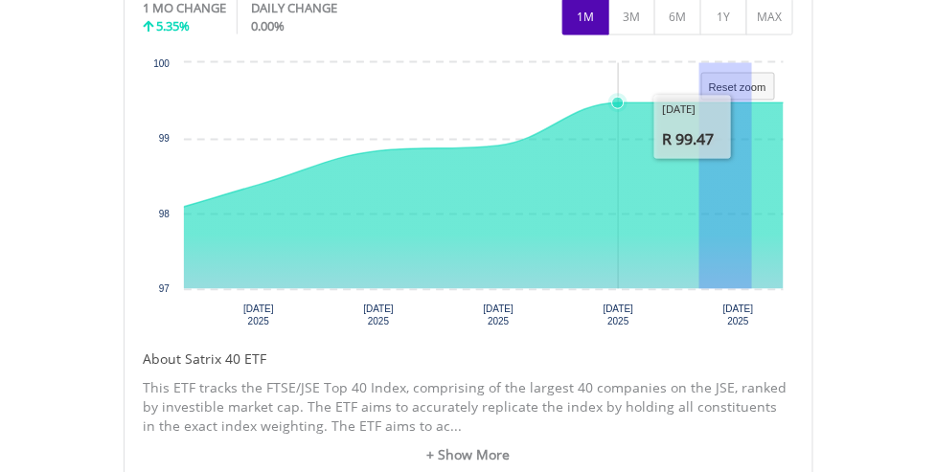
drag, startPoint x: 751, startPoint y: 265, endPoint x: 690, endPoint y: 265, distance: 60.3
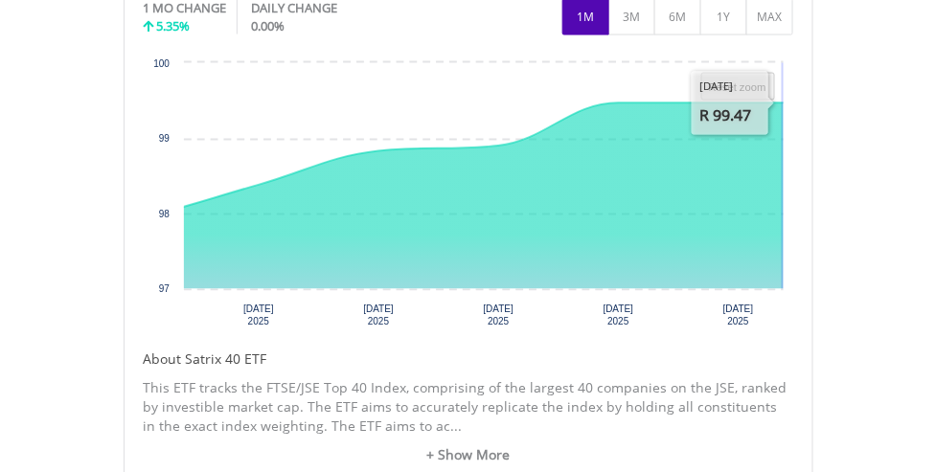
drag, startPoint x: 787, startPoint y: 104, endPoint x: 858, endPoint y: 90, distance: 72.3
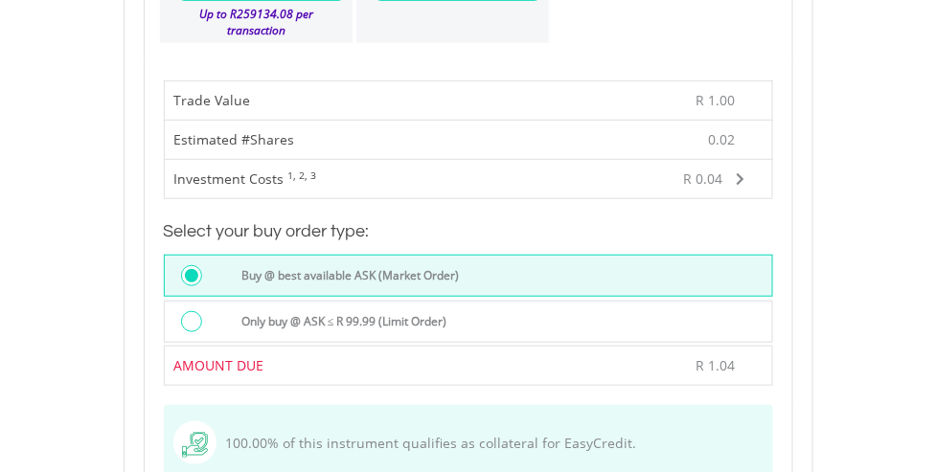
scroll to position [2114, 0]
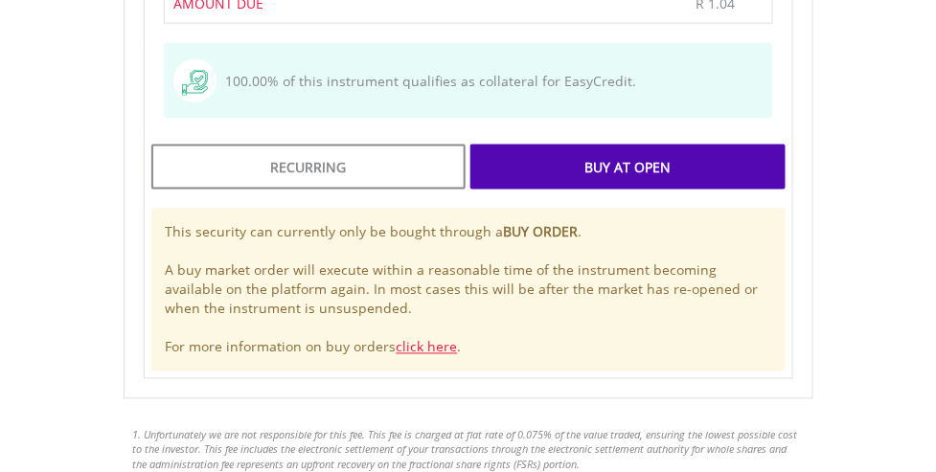
click at [622, 147] on div "Buy At Open" at bounding box center [627, 167] width 314 height 44
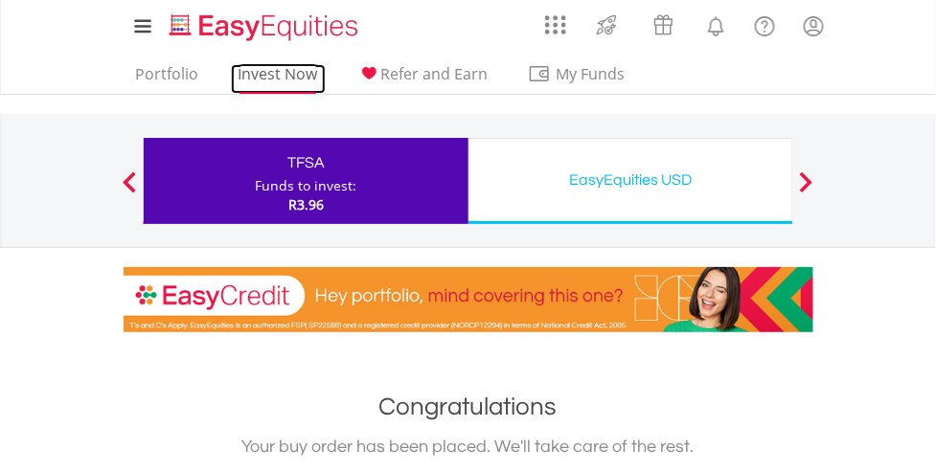
click at [271, 72] on link "Invest Now" at bounding box center [278, 79] width 95 height 30
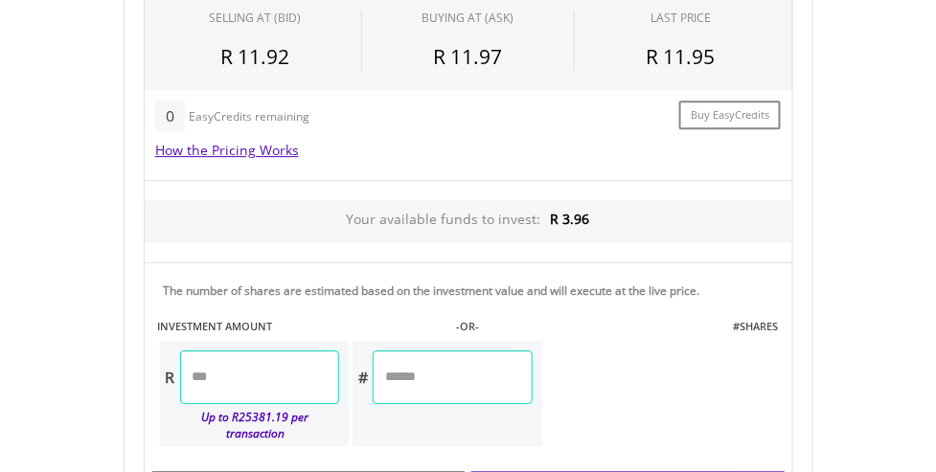
scroll to position [1229, 0]
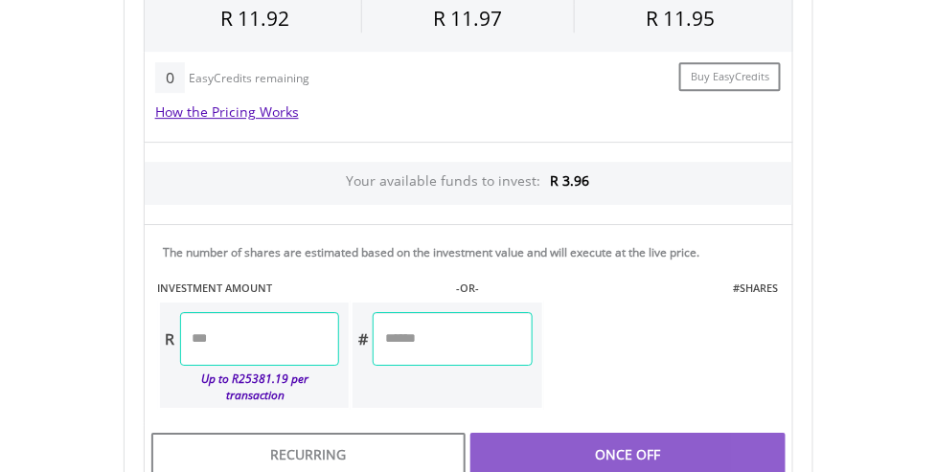
click at [192, 329] on input "number" at bounding box center [259, 339] width 159 height 54
type input "*"
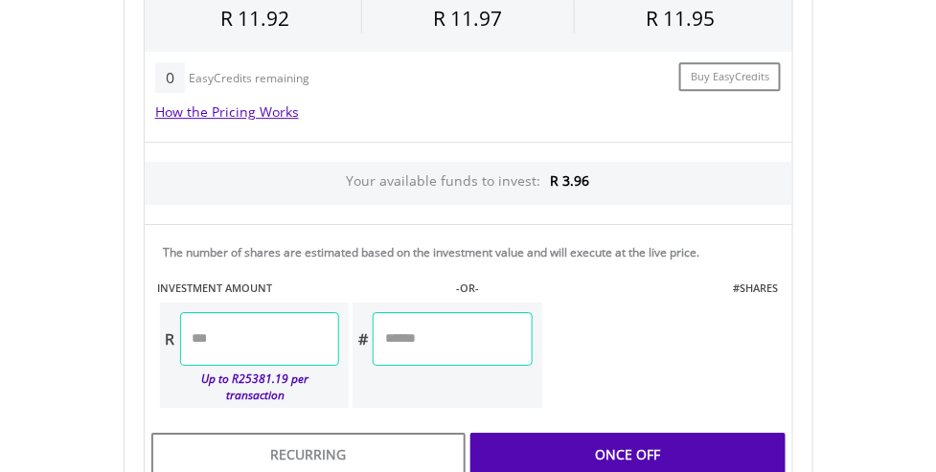
type input "****"
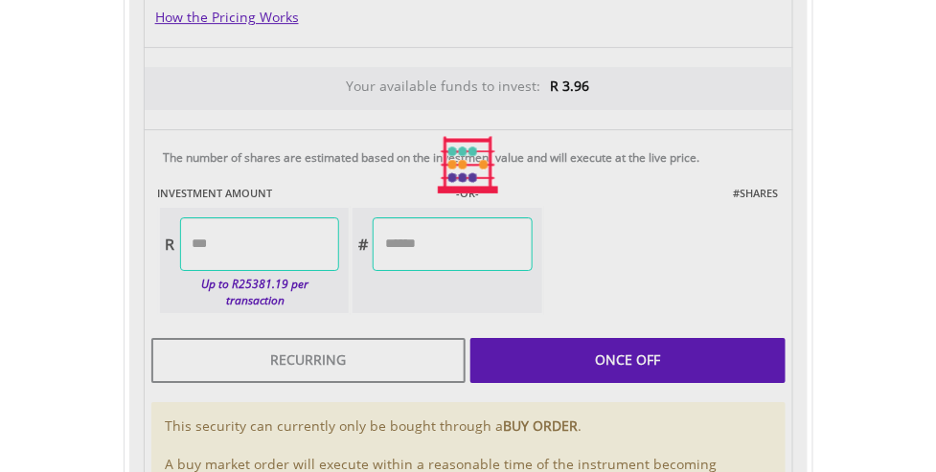
scroll to position [1323, 0]
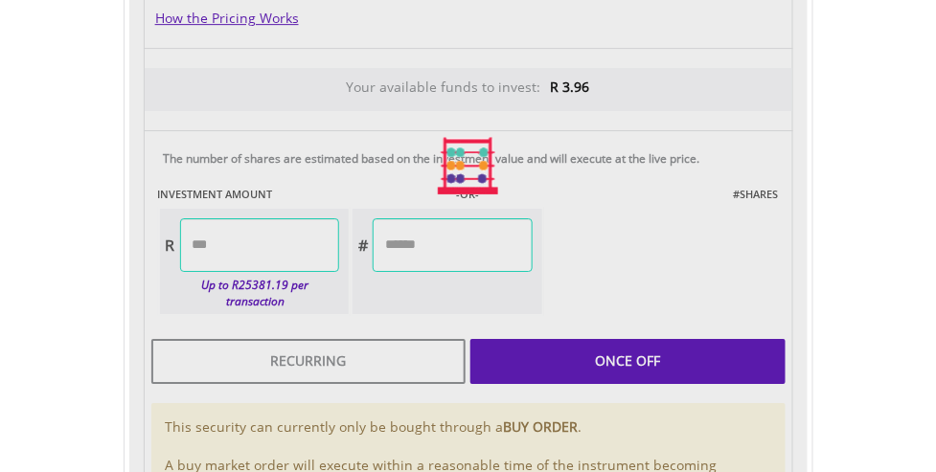
type input "******"
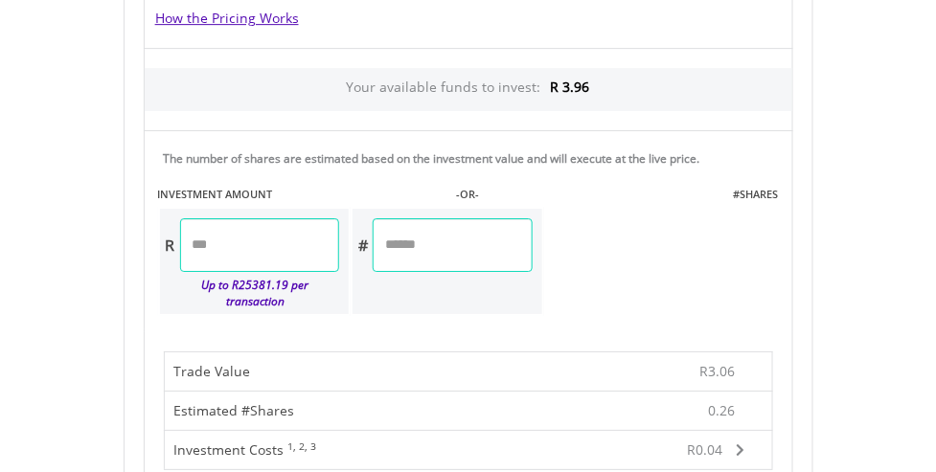
click at [213, 237] on input "****" at bounding box center [259, 245] width 159 height 54
type input "****"
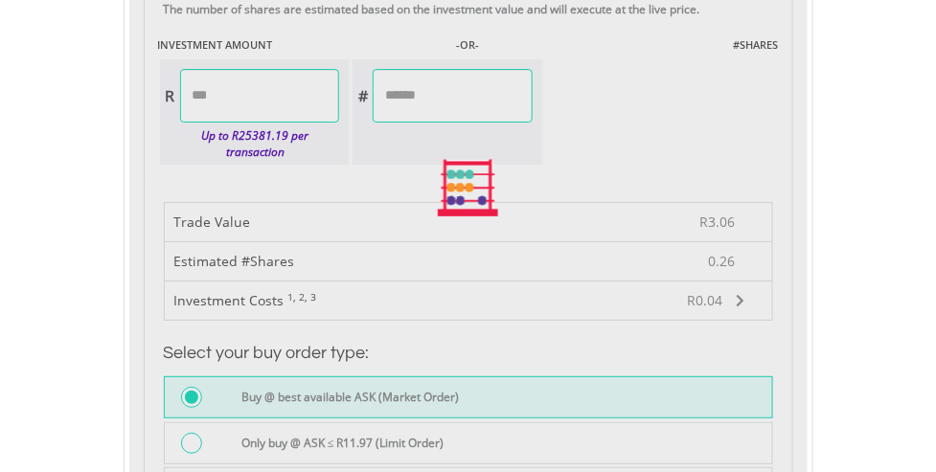
scroll to position [1479, 0]
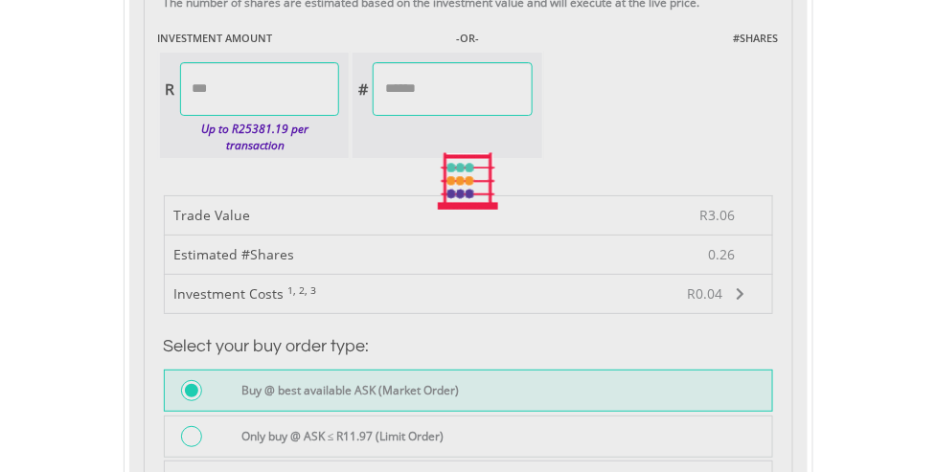
type input "******"
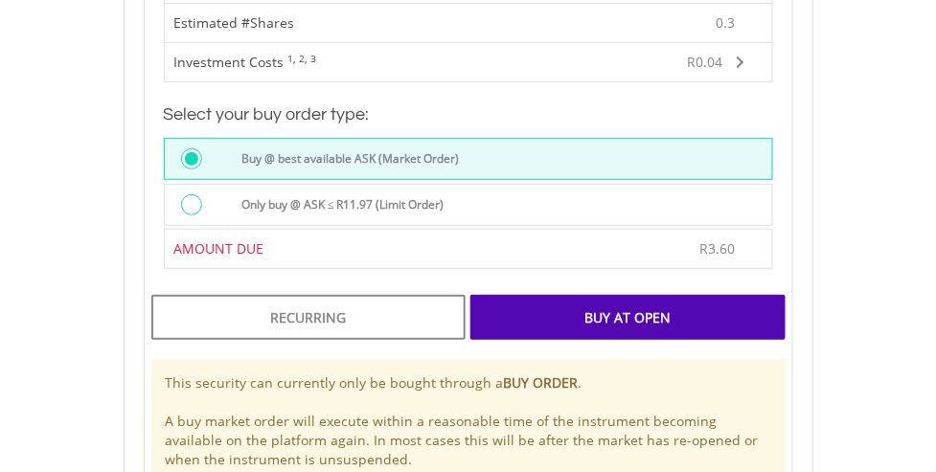
scroll to position [1710, 0]
click at [531, 295] on div "Buy At Open" at bounding box center [627, 317] width 314 height 44
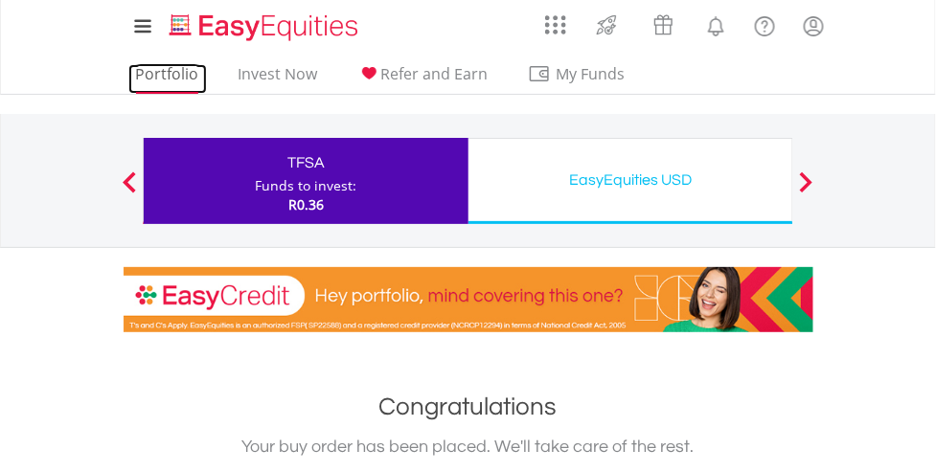
click at [191, 67] on link "Portfolio" at bounding box center [167, 79] width 79 height 30
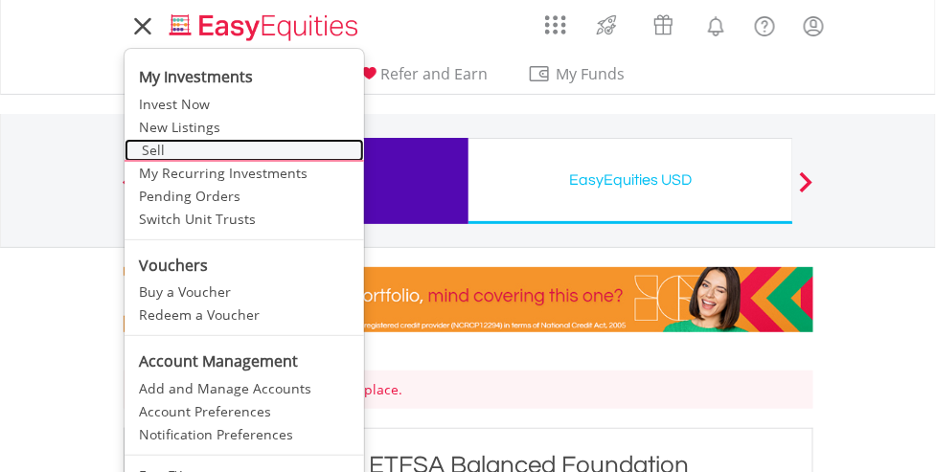
click at [192, 153] on link "Sell" at bounding box center [243, 150] width 239 height 23
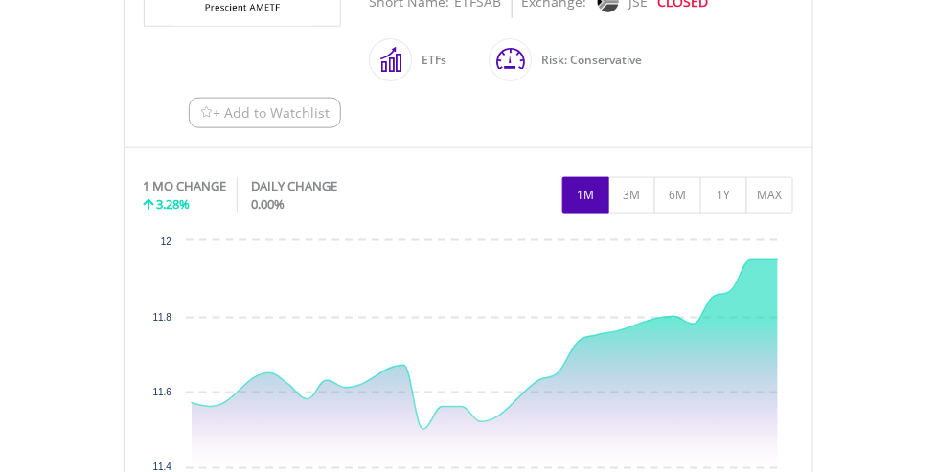
scroll to position [454, 0]
click at [649, 189] on button "3M" at bounding box center [631, 196] width 47 height 36
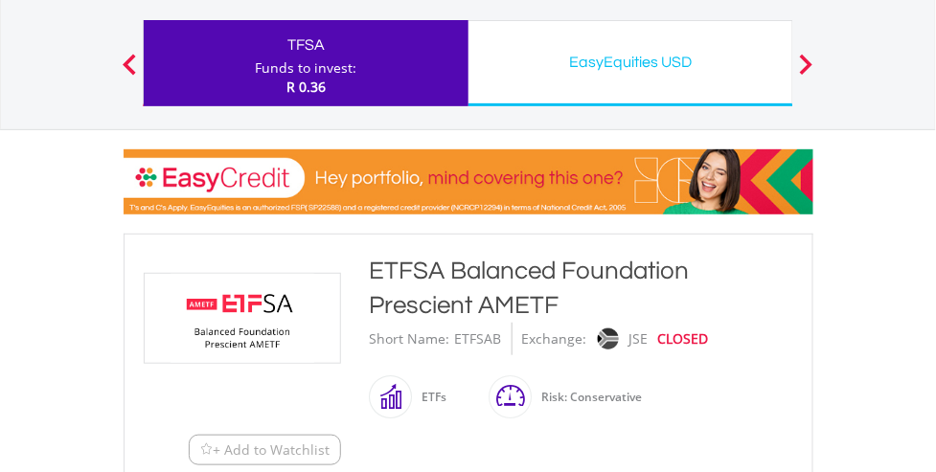
scroll to position [0, 0]
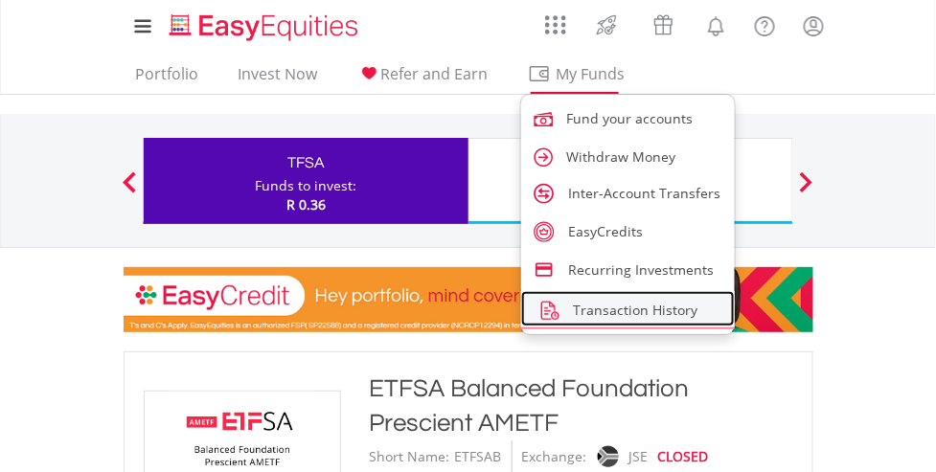
click at [647, 314] on span "Transaction History" at bounding box center [635, 310] width 124 height 18
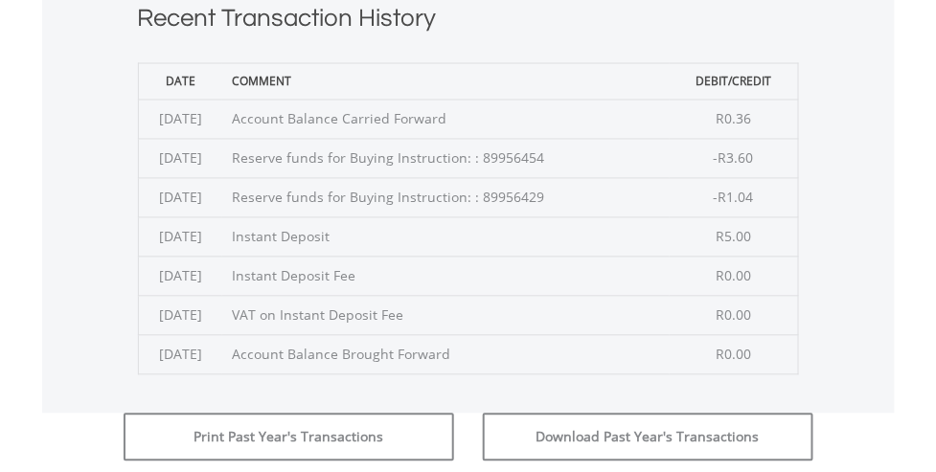
scroll to position [702, 0]
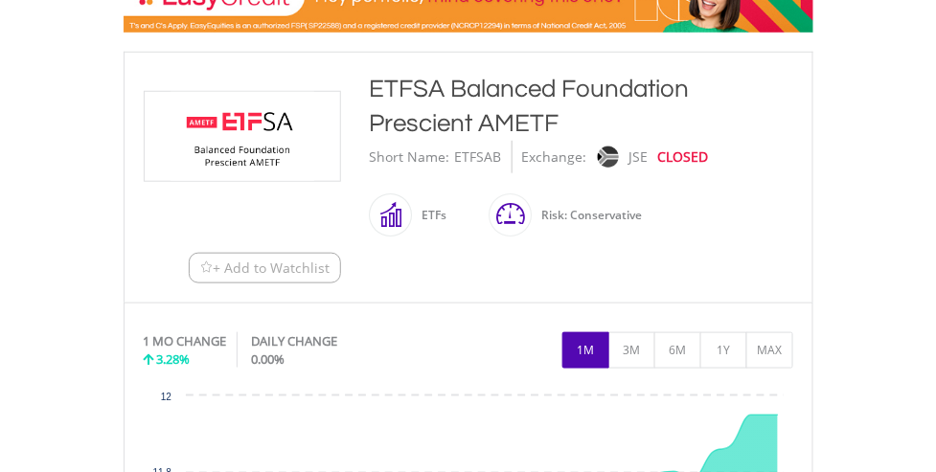
scroll to position [299, 0]
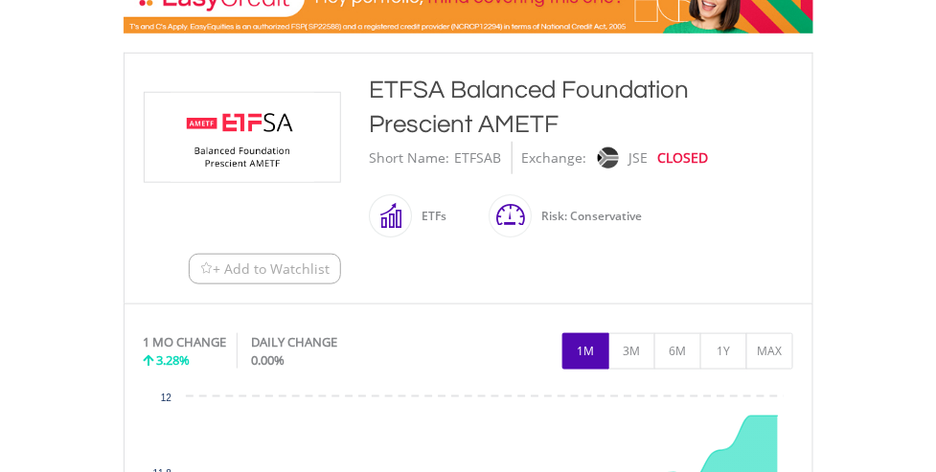
drag, startPoint x: 451, startPoint y: 236, endPoint x: 429, endPoint y: 195, distance: 45.9
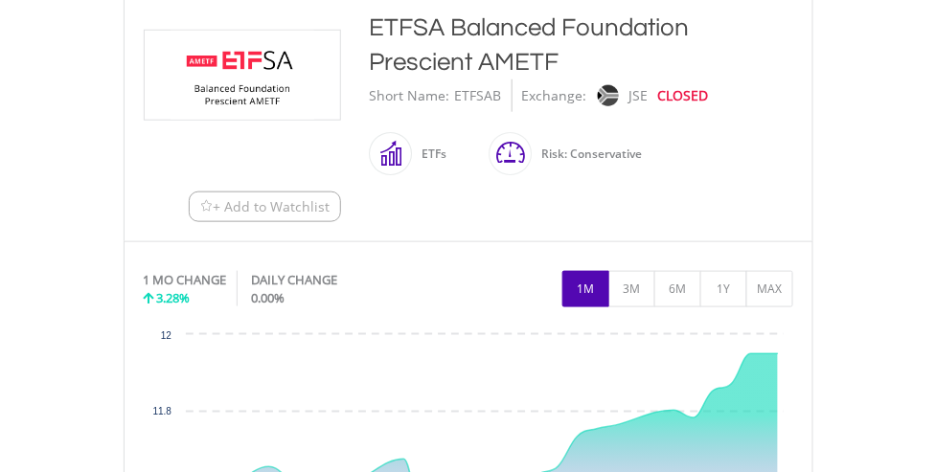
scroll to position [362, 0]
drag, startPoint x: 429, startPoint y: 195, endPoint x: 62, endPoint y: 172, distance: 367.5
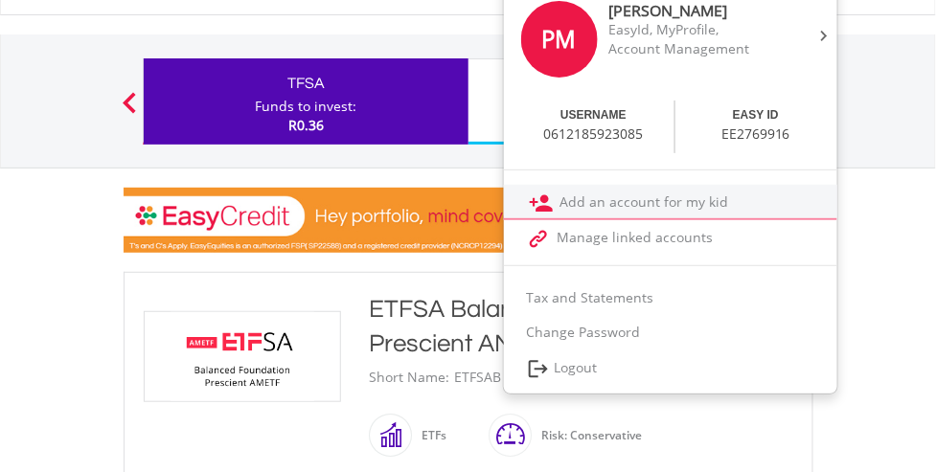
scroll to position [77, 0]
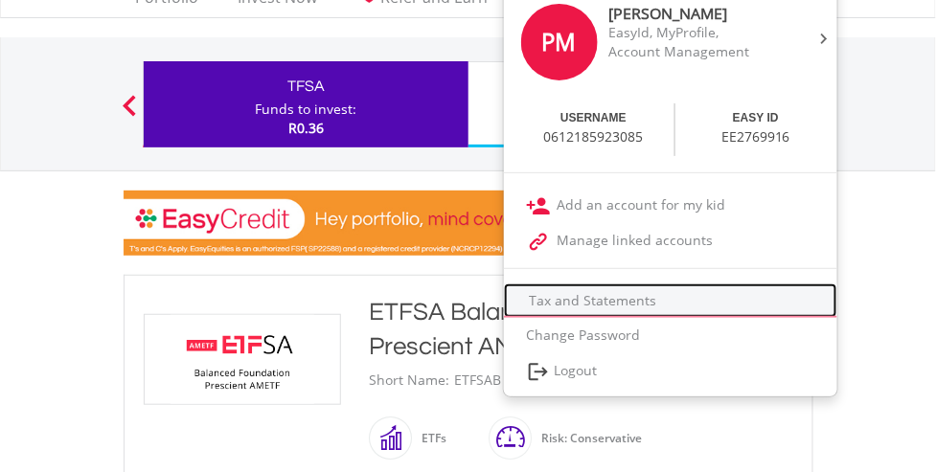
click at [672, 291] on link "Tax and Statements" at bounding box center [670, 300] width 333 height 34
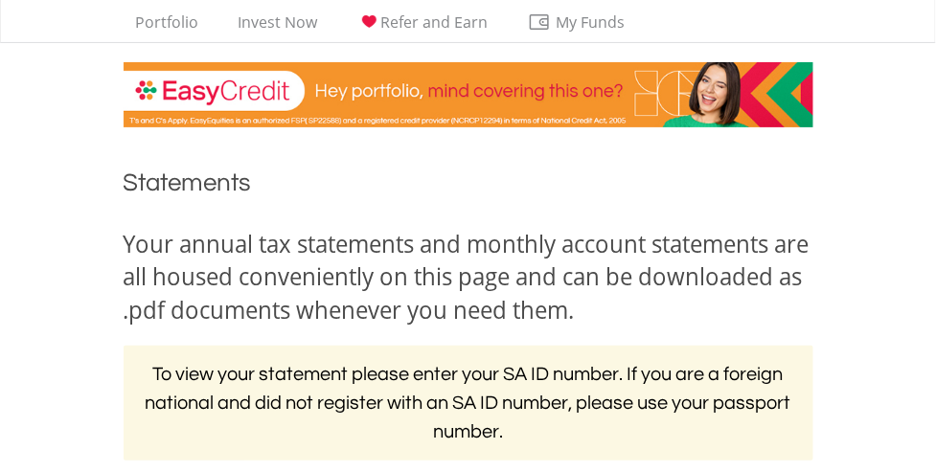
scroll to position [45, 0]
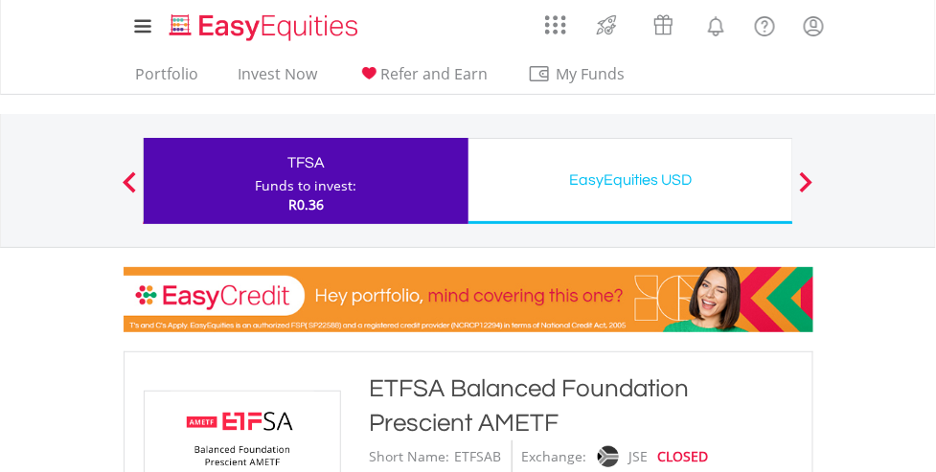
click at [708, 213] on div "EasyEquities USD Funds to invest: R0.36" at bounding box center [630, 181] width 325 height 86
